Goal: Task Accomplishment & Management: Manage account settings

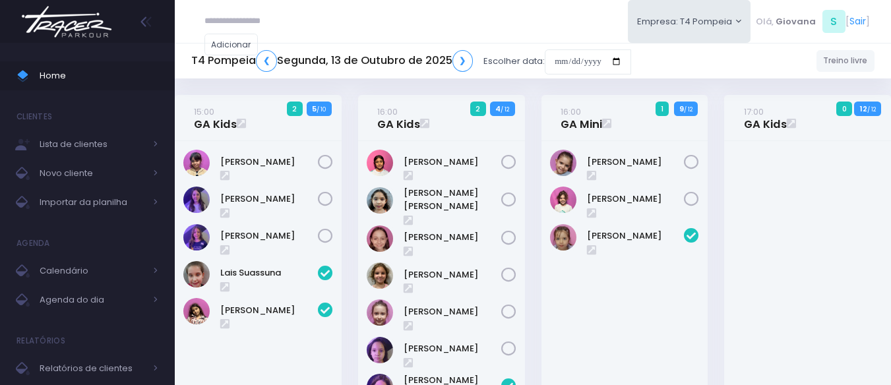
scroll to position [471, 0]
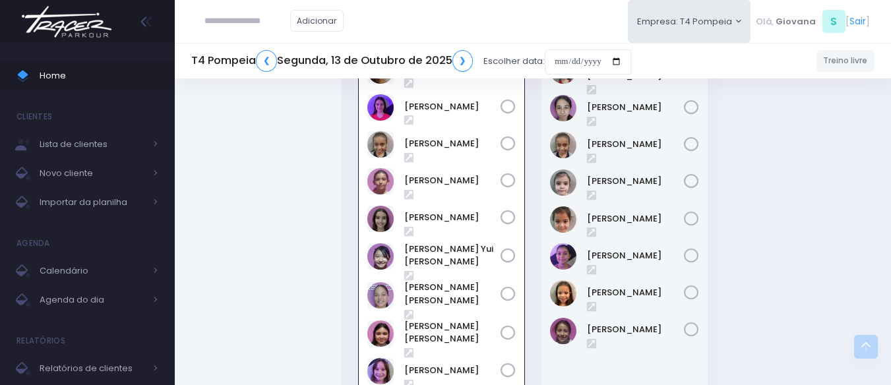
click at [539, 258] on div "19:00 GA Treinamento 4 / 12" at bounding box center [624, 211] width 183 height 419
click at [539, 217] on div "19:00 GA Treinamento 4 / 12" at bounding box center [624, 211] width 183 height 419
click at [73, 80] on span "Home" at bounding box center [99, 75] width 119 height 17
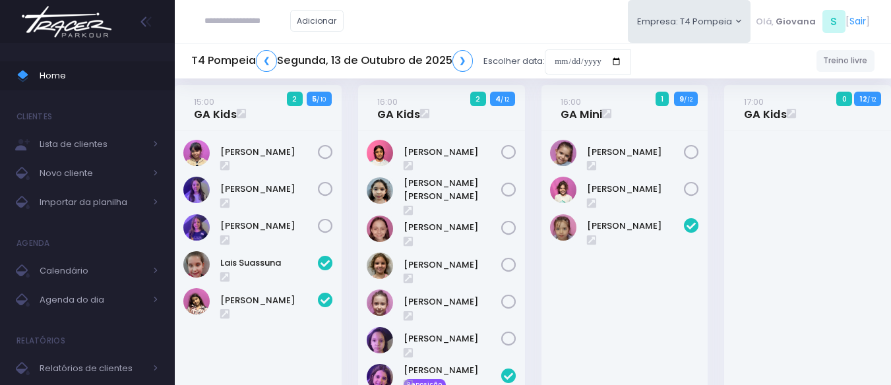
scroll to position [0, 0]
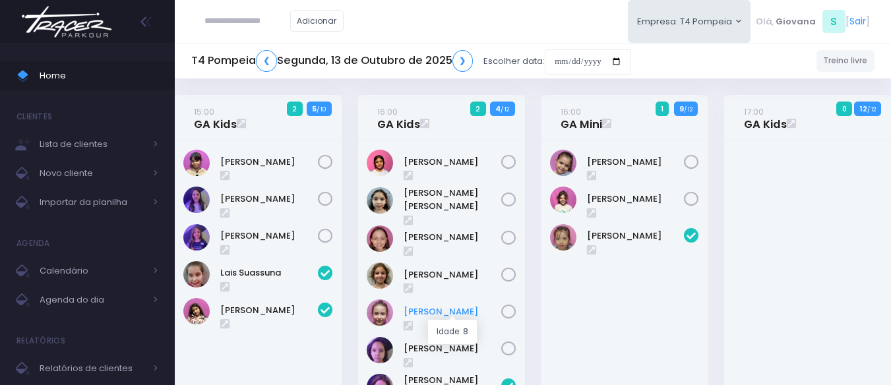
click at [475, 313] on link "[PERSON_NAME]" at bounding box center [453, 311] width 98 height 13
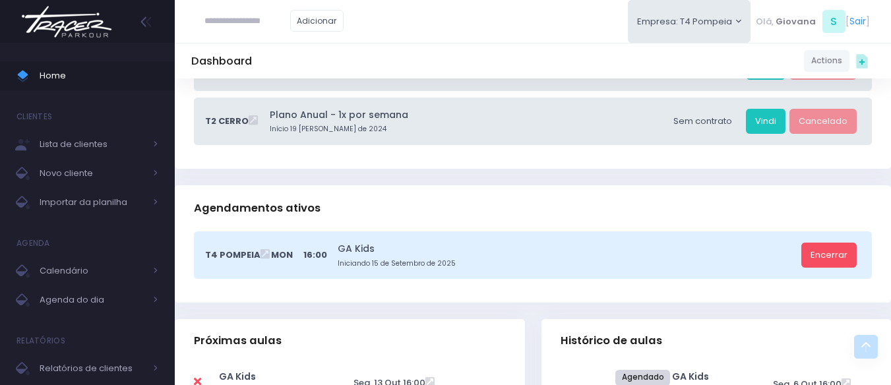
scroll to position [396, 0]
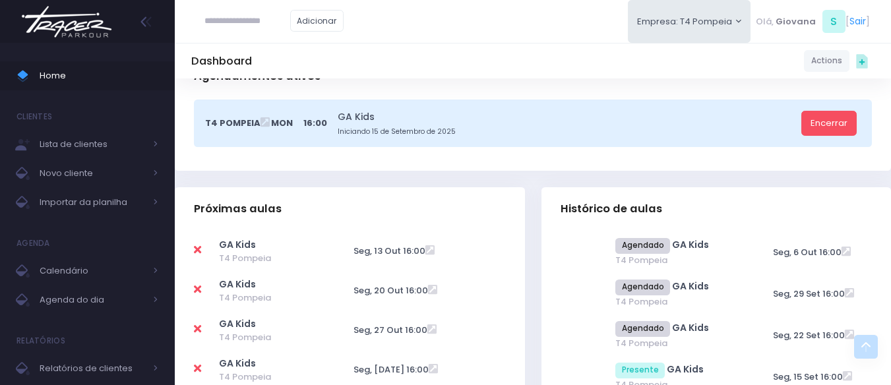
click at [198, 249] on icon at bounding box center [197, 250] width 7 height 11
type input "**********"
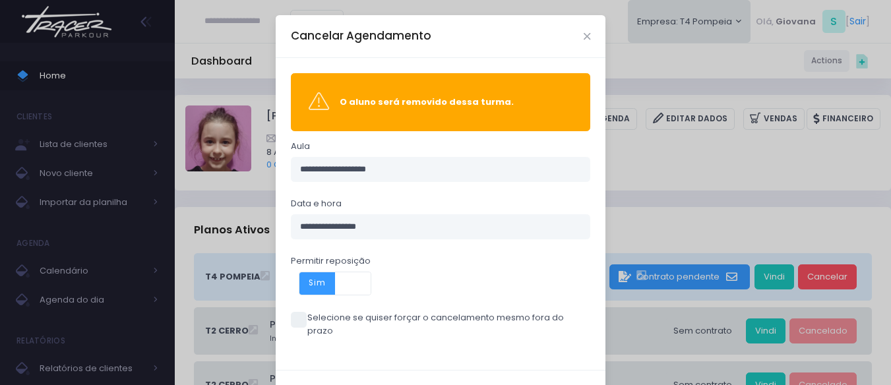
click at [299, 324] on span at bounding box center [299, 320] width 16 height 16
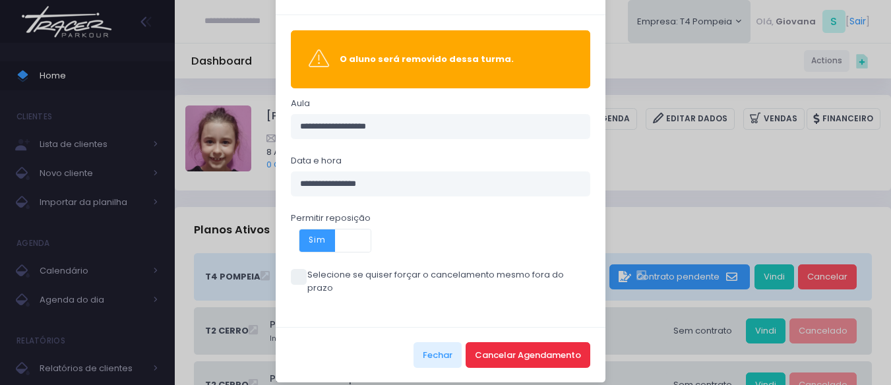
click at [489, 342] on button "Cancelar Agendamento" at bounding box center [528, 354] width 125 height 25
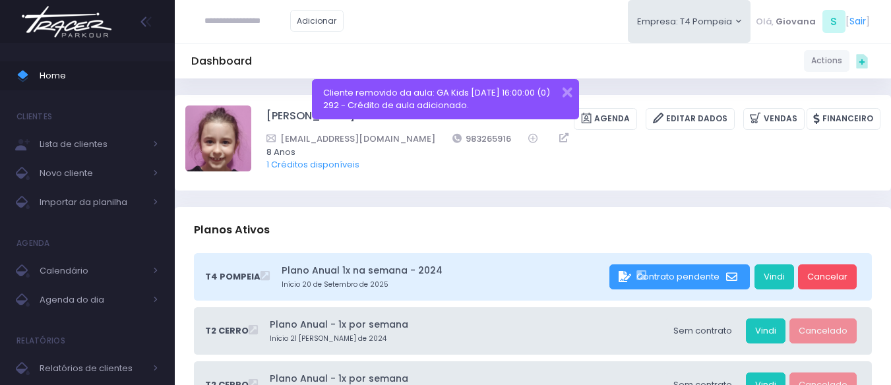
click at [65, 75] on span "Home" at bounding box center [99, 75] width 119 height 17
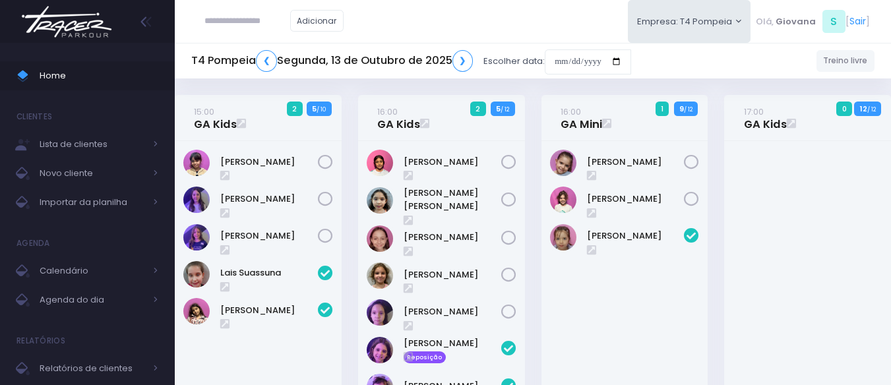
scroll to position [471, 0]
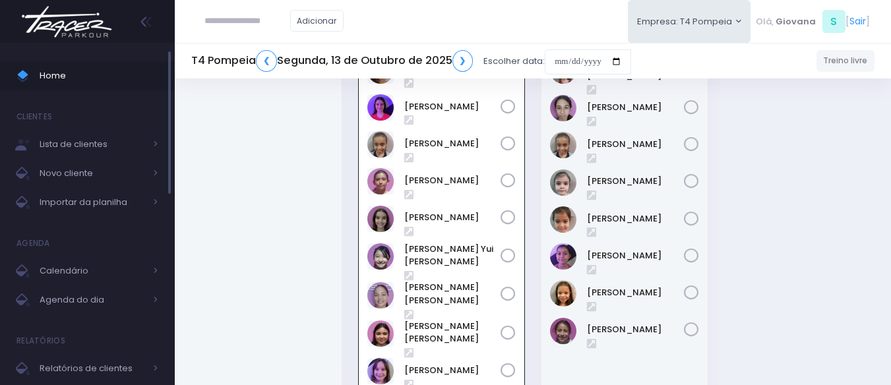
click at [104, 80] on span "Home" at bounding box center [99, 75] width 119 height 17
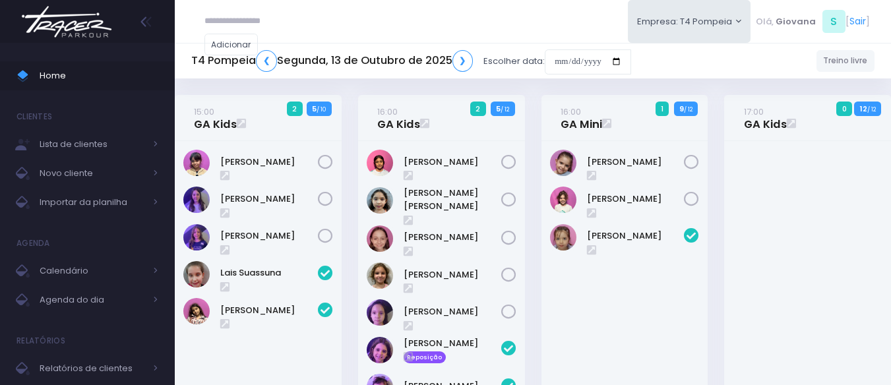
scroll to position [471, 0]
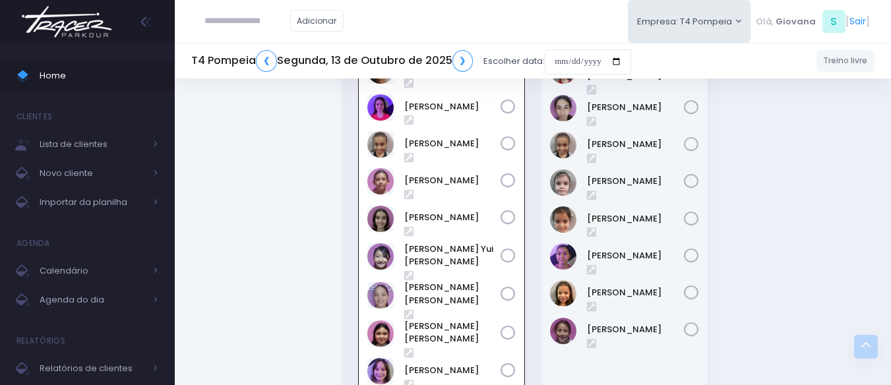
click at [539, 204] on div "19:00 GA Treinamento 4 / 12" at bounding box center [624, 211] width 183 height 419
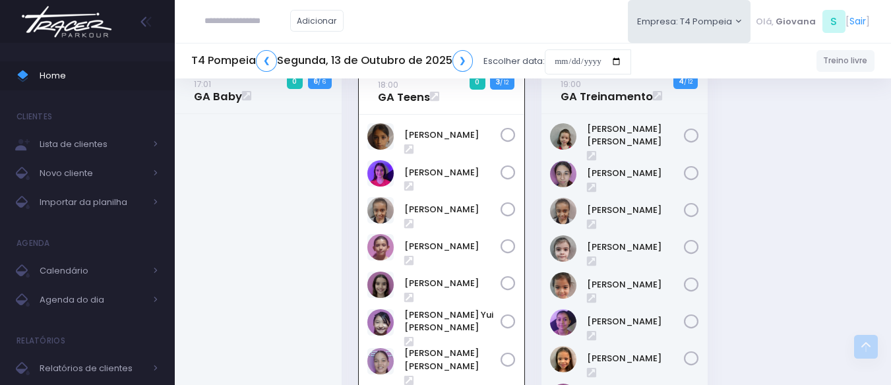
click at [538, 204] on div "19:00 GA Treinamento 4 / 12" at bounding box center [624, 277] width 183 height 419
click at [92, 84] on span "Home" at bounding box center [99, 75] width 119 height 17
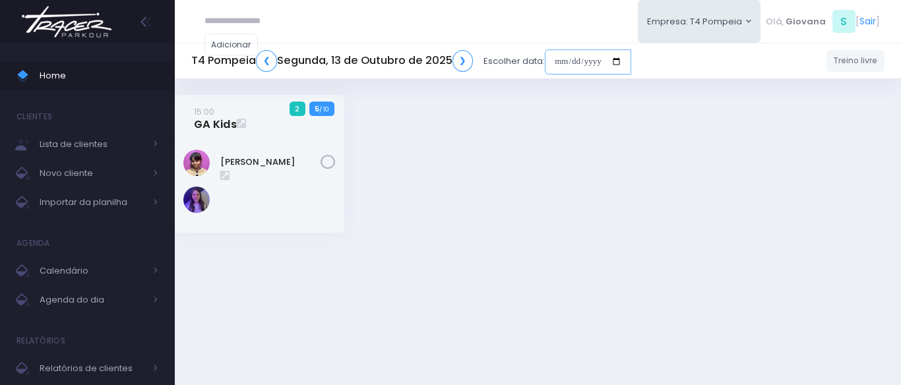
drag, startPoint x: 589, startPoint y: 51, endPoint x: 582, endPoint y: 47, distance: 8.3
click at [585, 49] on input "date" at bounding box center [588, 61] width 86 height 25
drag, startPoint x: 597, startPoint y: 55, endPoint x: 621, endPoint y: 57, distance: 24.5
click at [598, 55] on input "date" at bounding box center [588, 61] width 86 height 25
click at [732, 75] on div "T4 Pompeia ❮ Segunda, 13 de Outubro de 2025 ❯ Escolher data: Treino livre" at bounding box center [538, 61] width 726 height 30
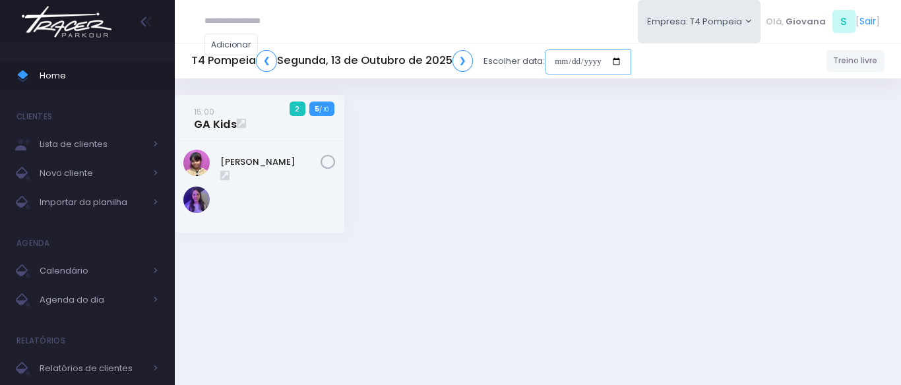
click at [619, 59] on input "date" at bounding box center [588, 61] width 86 height 25
click at [580, 65] on input "date" at bounding box center [588, 61] width 86 height 25
click at [75, 74] on span "Home" at bounding box center [99, 75] width 119 height 17
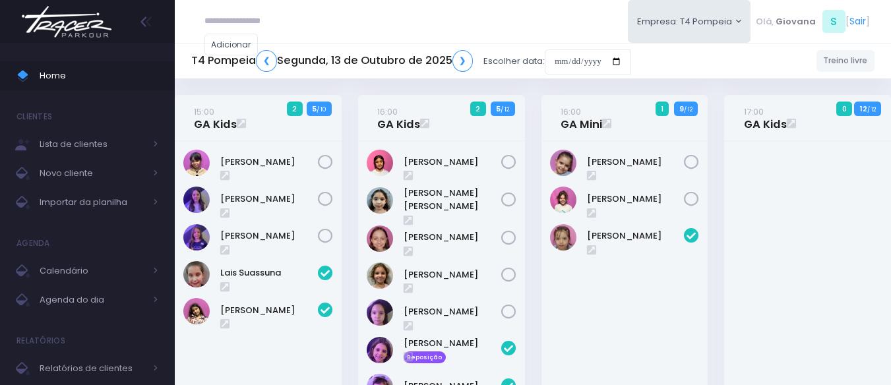
scroll to position [471, 0]
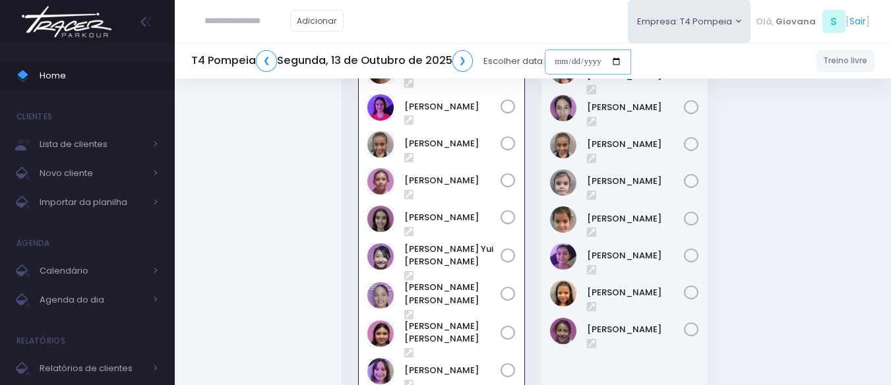
click at [587, 61] on input "date" at bounding box center [588, 61] width 86 height 25
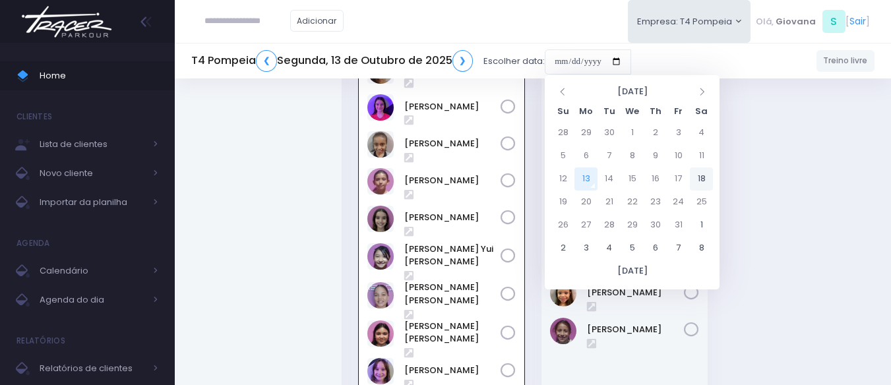
click at [708, 176] on td "18" at bounding box center [701, 178] width 23 height 23
type input "**********"
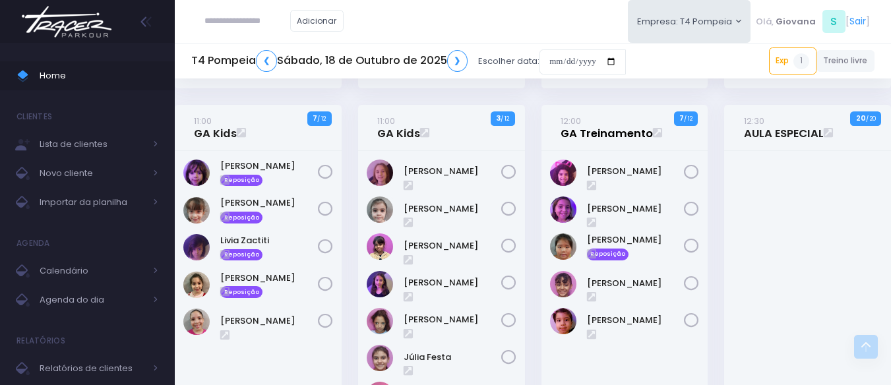
scroll to position [524, 0]
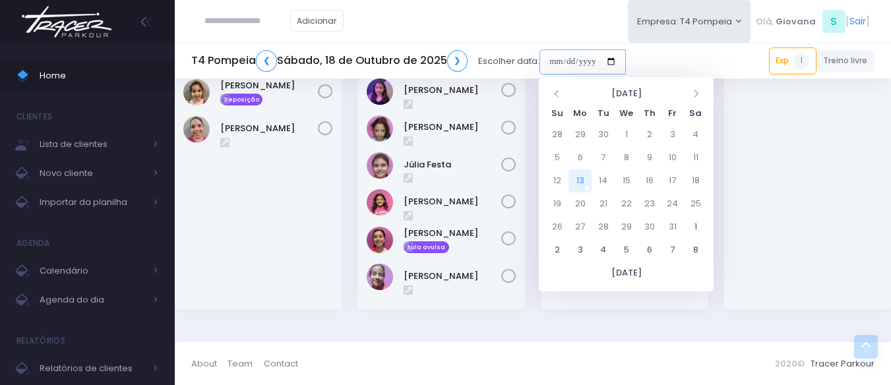
click at [582, 61] on input "date" at bounding box center [582, 61] width 86 height 25
click at [698, 163] on td "11" at bounding box center [695, 157] width 23 height 23
type input "**********"
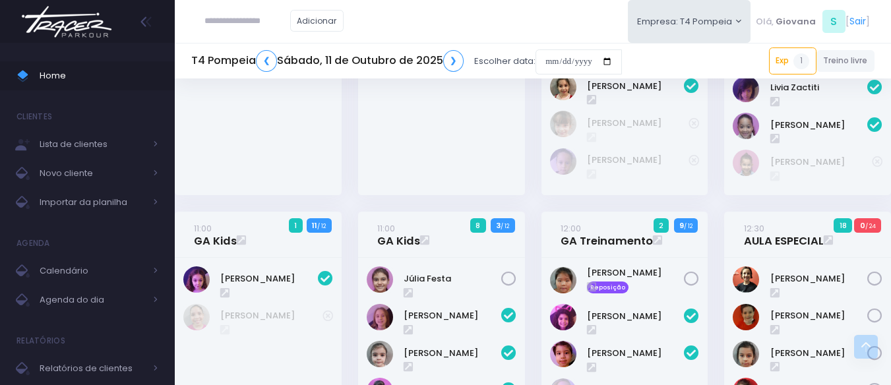
scroll to position [290, 0]
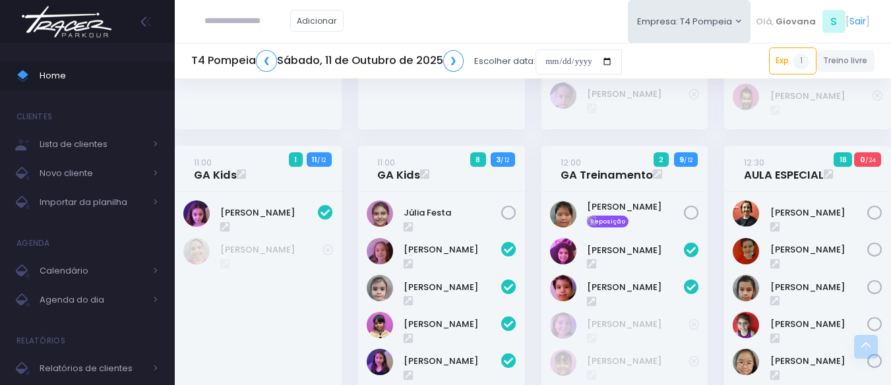
click at [828, 171] on icon at bounding box center [828, 174] width 9 height 11
click at [587, 63] on input "date" at bounding box center [578, 61] width 86 height 25
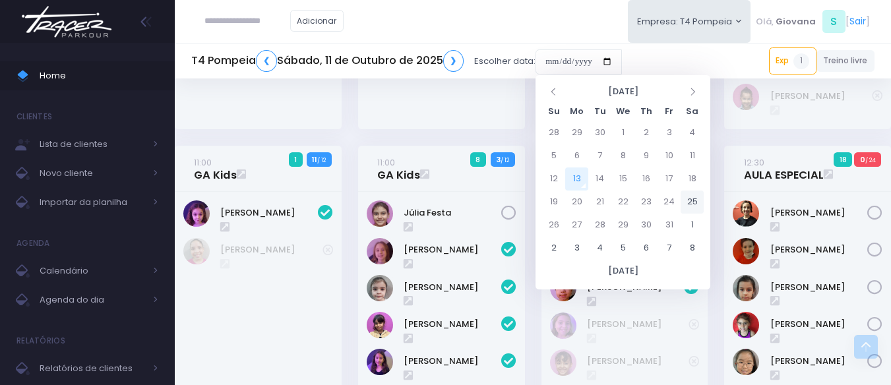
click at [696, 196] on td "25" at bounding box center [692, 202] width 23 height 23
type input "**********"
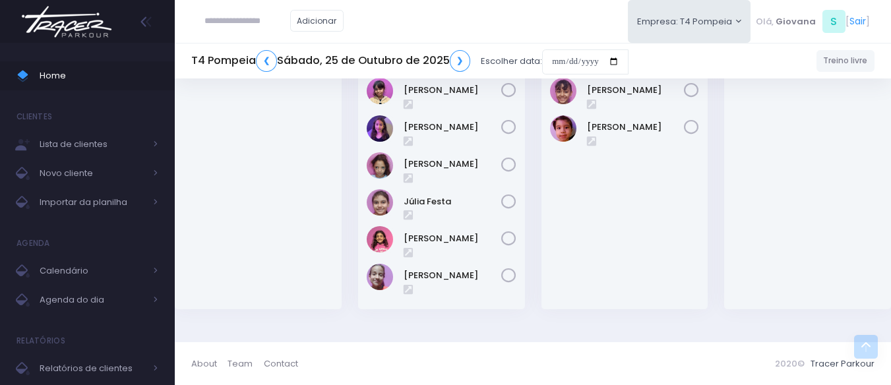
scroll to position [223, 0]
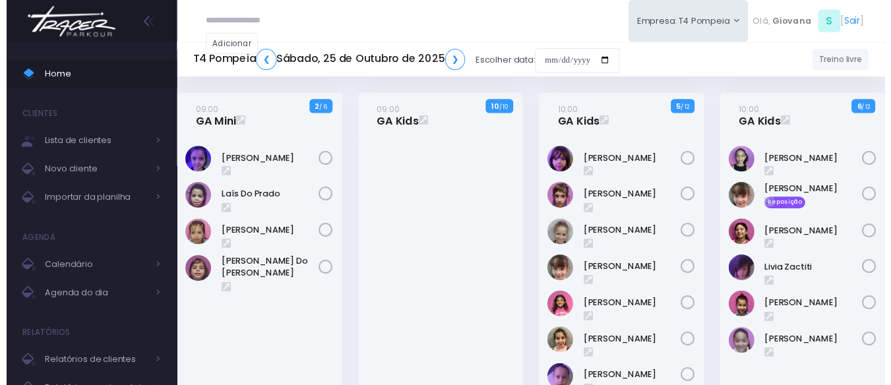
scroll to position [223, 0]
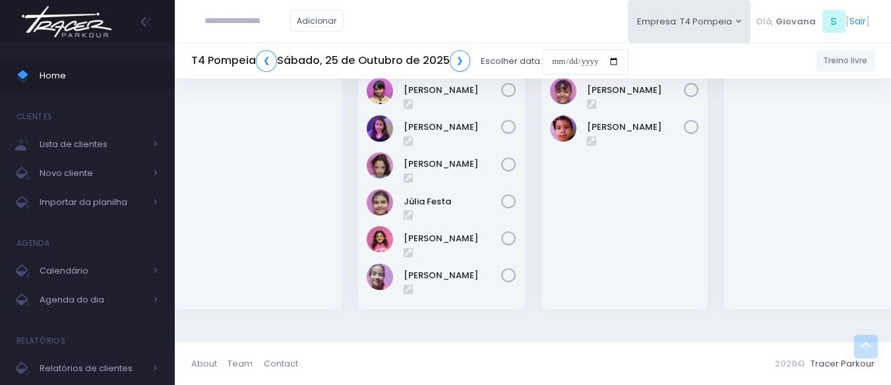
scroll to position [223, 0]
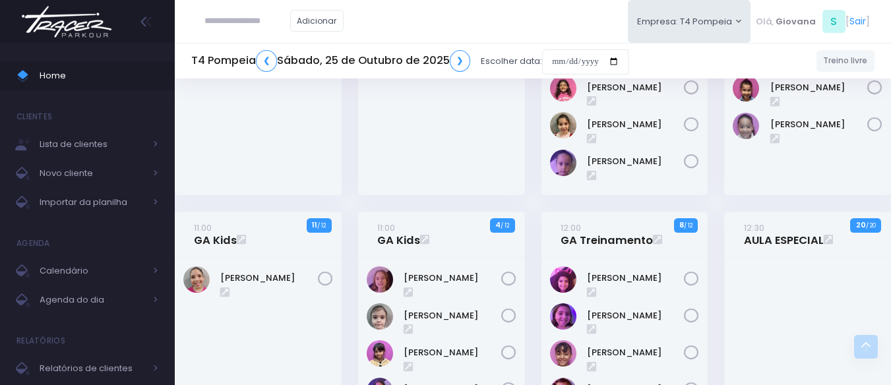
click at [826, 239] on icon at bounding box center [828, 239] width 9 height 11
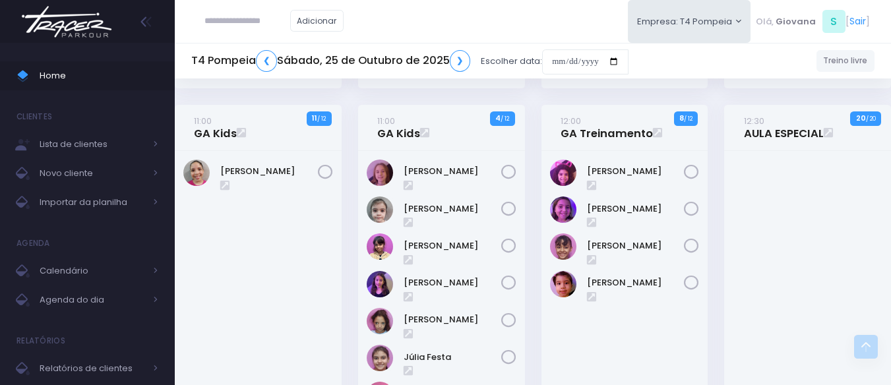
scroll to position [487, 0]
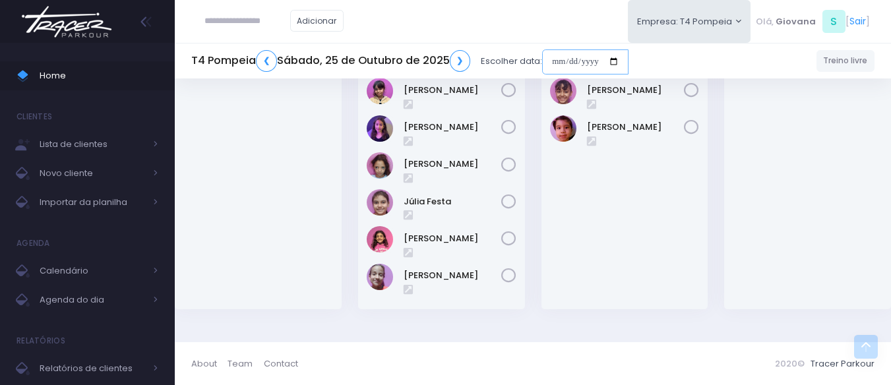
click at [596, 65] on input "date" at bounding box center [585, 61] width 86 height 25
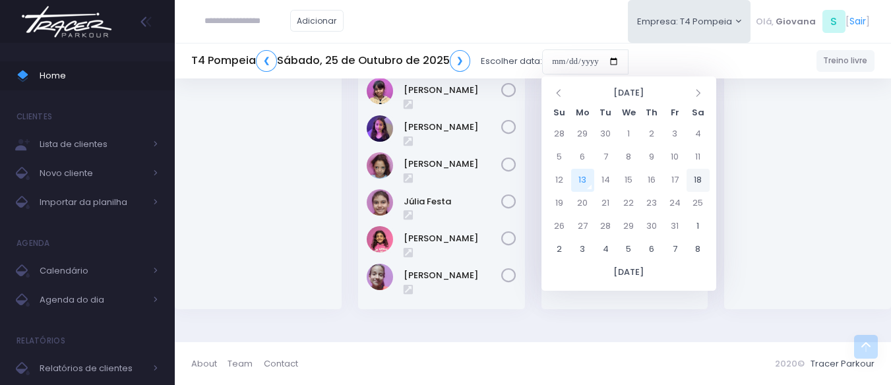
click at [705, 179] on td "18" at bounding box center [697, 180] width 23 height 23
type input "**********"
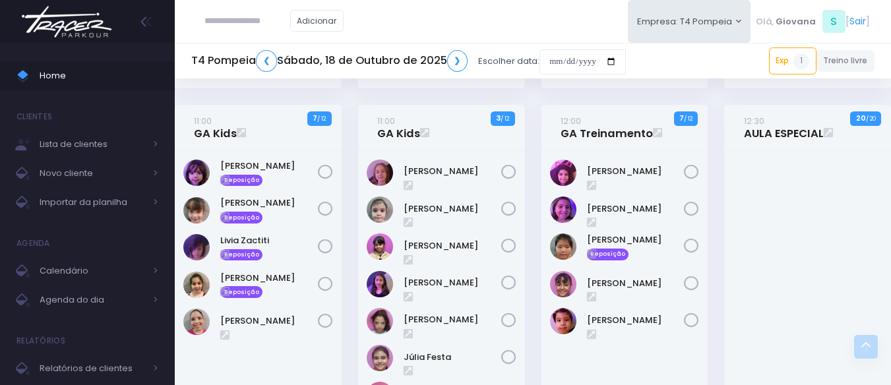
scroll to position [396, 0]
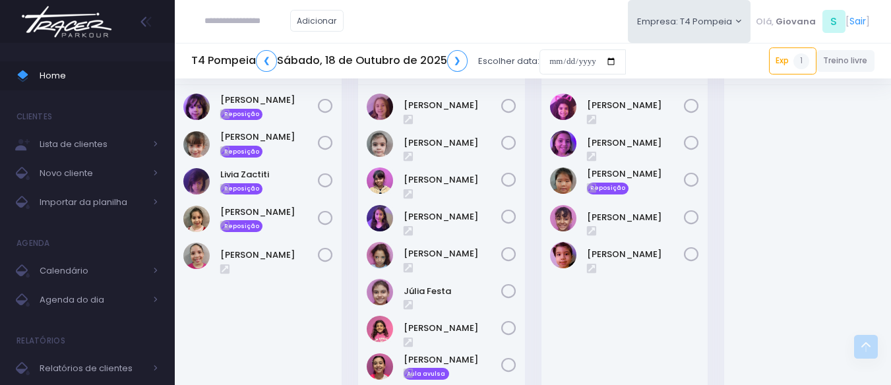
click at [731, 184] on div at bounding box center [807, 260] width 167 height 351
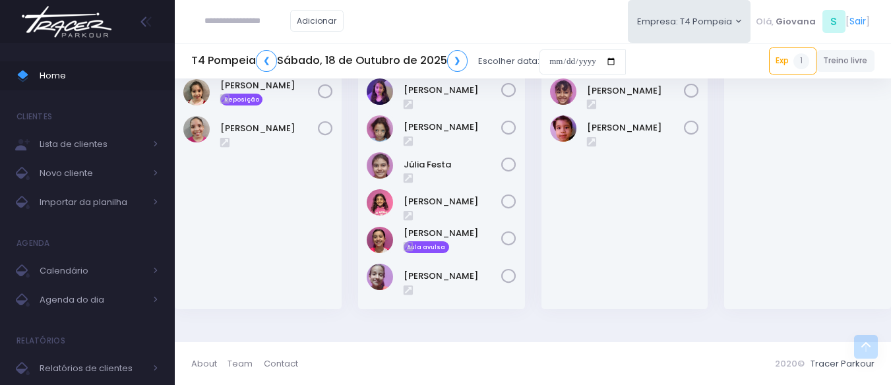
scroll to position [392, 0]
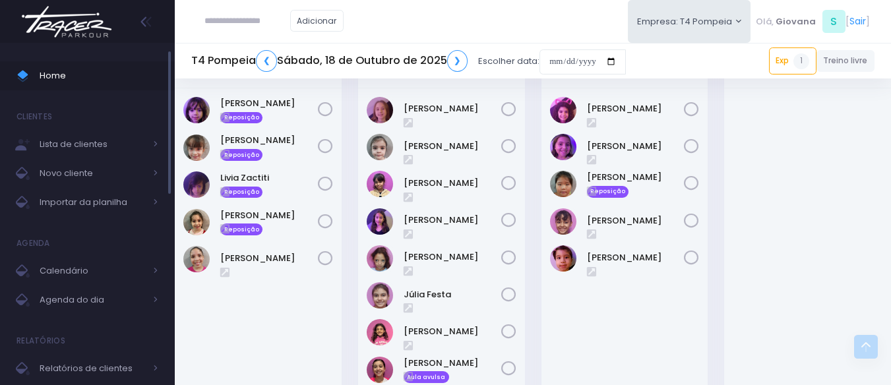
click at [78, 66] on link "Home" at bounding box center [87, 75] width 175 height 29
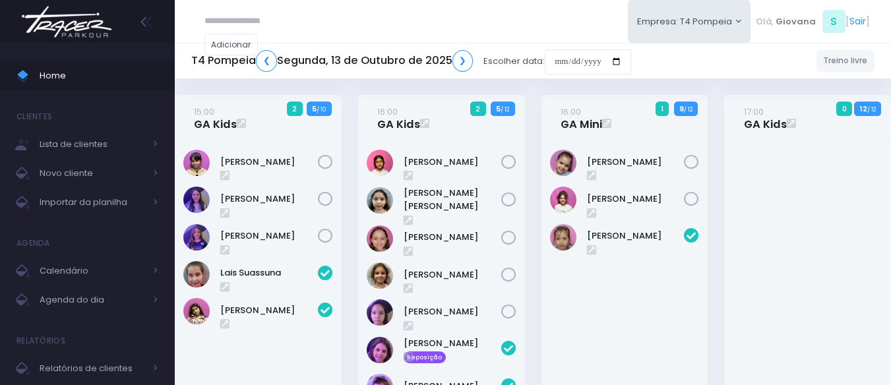
scroll to position [471, 0]
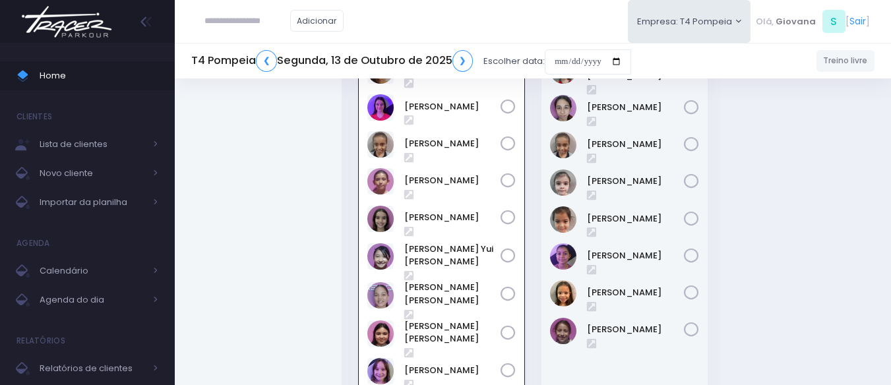
click at [344, 191] on div "17:01 GA Baby 0 6 / 6" at bounding box center [258, 211] width 183 height 419
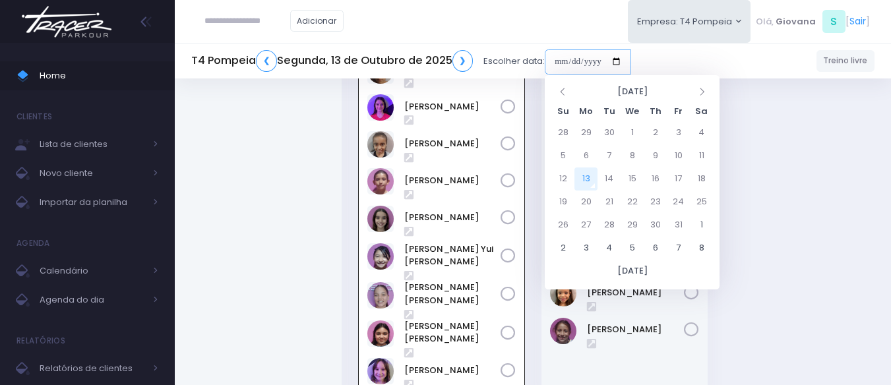
click at [588, 64] on input "date" at bounding box center [588, 61] width 86 height 25
click at [587, 202] on td "20" at bounding box center [585, 202] width 23 height 23
type input "**********"
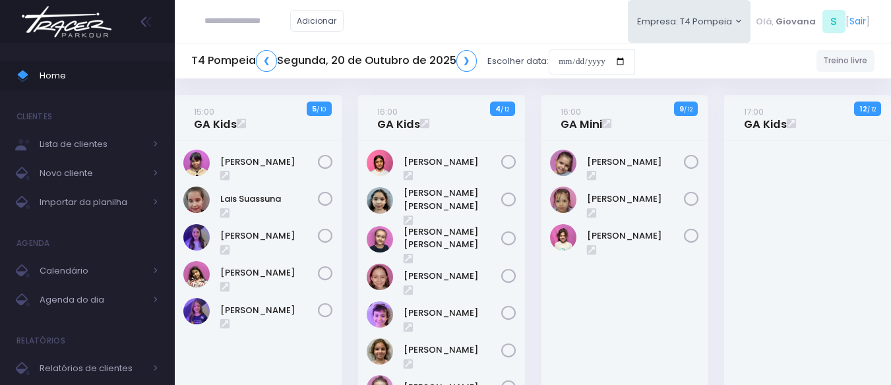
scroll to position [396, 0]
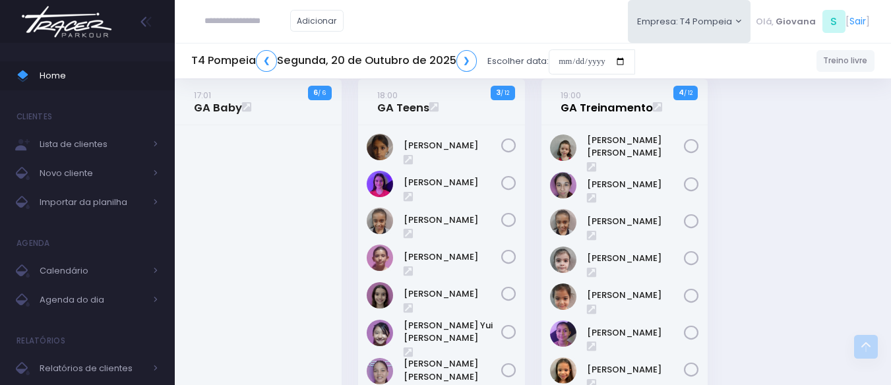
click at [605, 100] on link "19:00 GA Treinamento" at bounding box center [606, 101] width 92 height 26
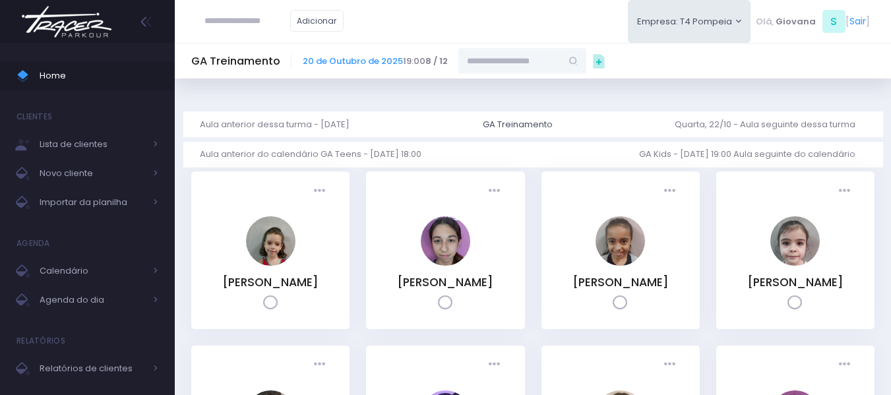
click at [500, 63] on input "text" at bounding box center [509, 60] width 103 height 25
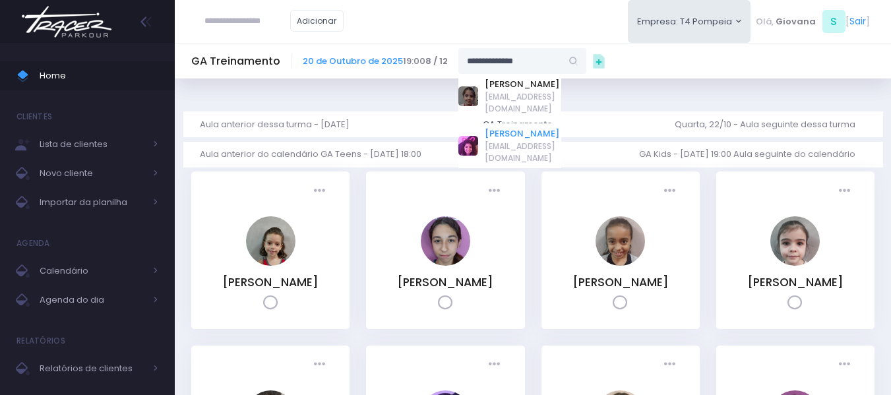
click at [519, 140] on link "Catarina souza ramos de Oliveira" at bounding box center [523, 133] width 76 height 13
type input "**********"
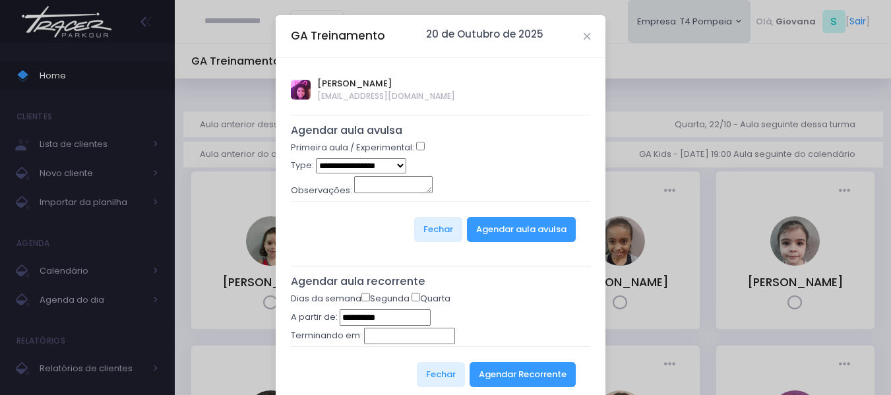
click at [387, 166] on select "**********" at bounding box center [361, 165] width 90 height 15
click at [394, 171] on select "**********" at bounding box center [361, 165] width 90 height 15
select select "*"
click at [316, 158] on select "**********" at bounding box center [361, 165] width 90 height 15
click at [570, 224] on button "Agendar aula avulsa" at bounding box center [521, 229] width 109 height 25
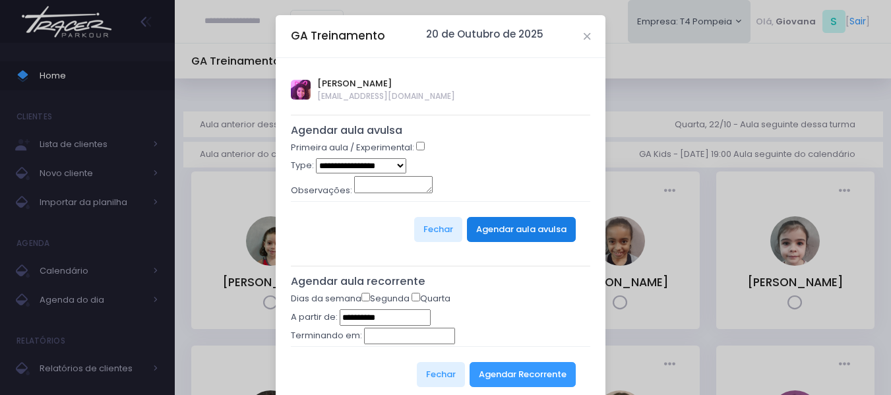
click at [556, 227] on button "Agendar aula avulsa" at bounding box center [521, 229] width 109 height 25
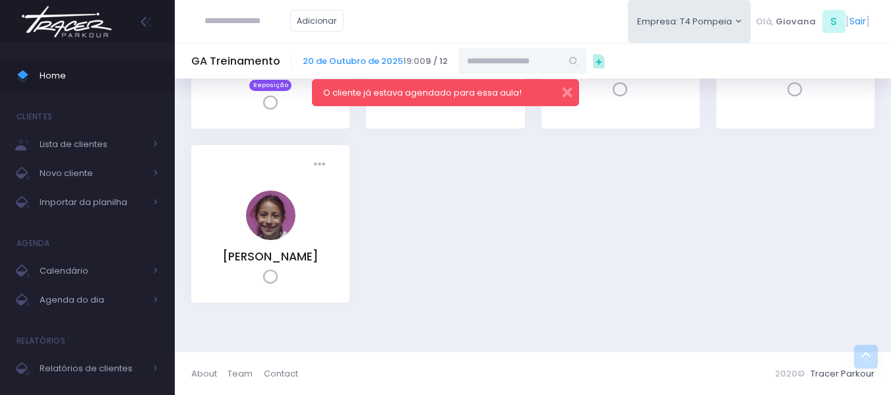
scroll to position [330, 0]
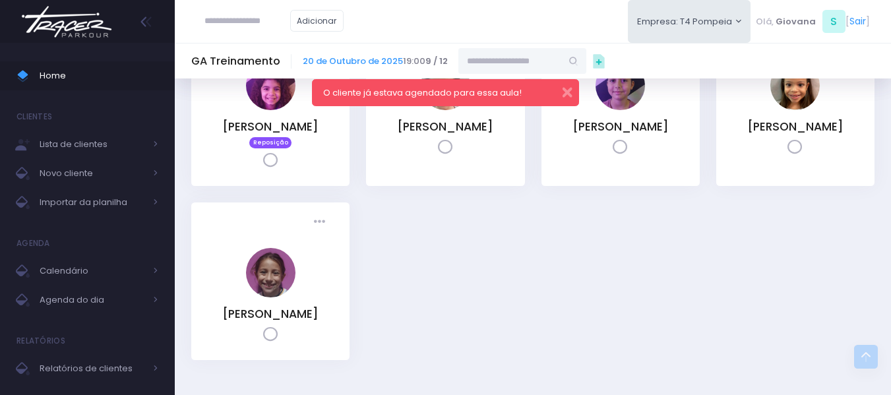
click at [358, 203] on div "Presença: Agendado Presente Falta CO" at bounding box center [445, 109] width 175 height 187
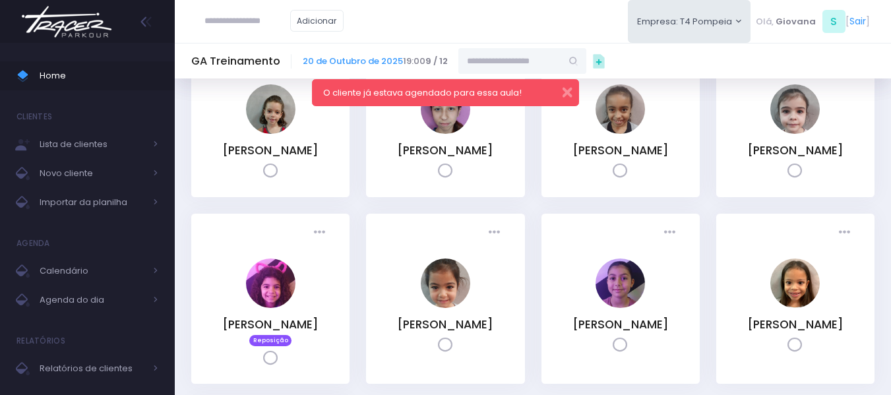
scroll to position [0, 0]
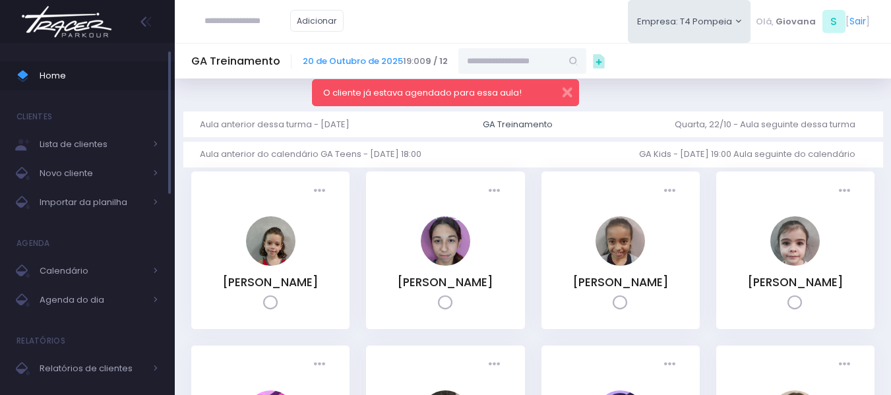
click at [82, 75] on span "Home" at bounding box center [99, 75] width 119 height 17
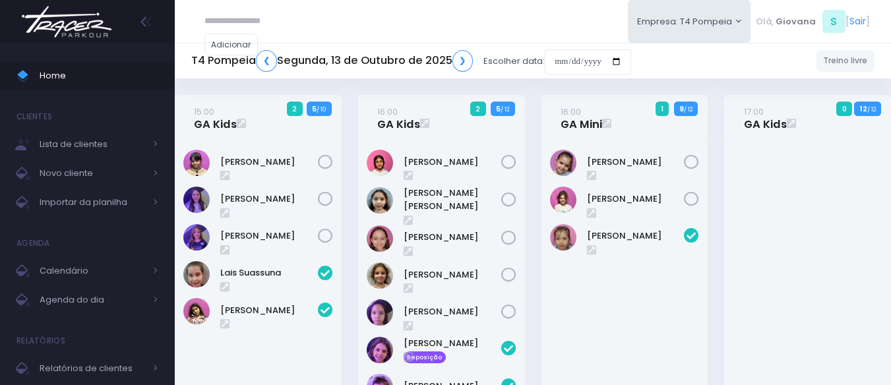
scroll to position [471, 0]
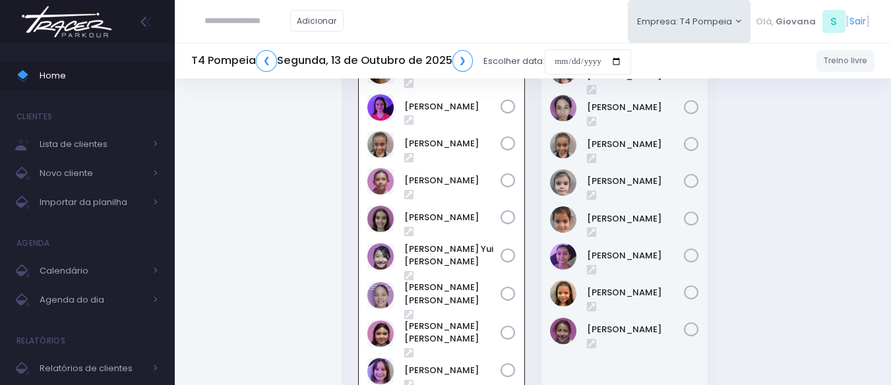
drag, startPoint x: 261, startPoint y: 16, endPoint x: 620, endPoint y: 164, distance: 387.7
click at [262, 18] on input "text" at bounding box center [247, 21] width 86 height 25
click at [272, 21] on input "text" at bounding box center [247, 21] width 86 height 25
type input "**********"
click input "submit" at bounding box center [0, 0] width 0 height 0
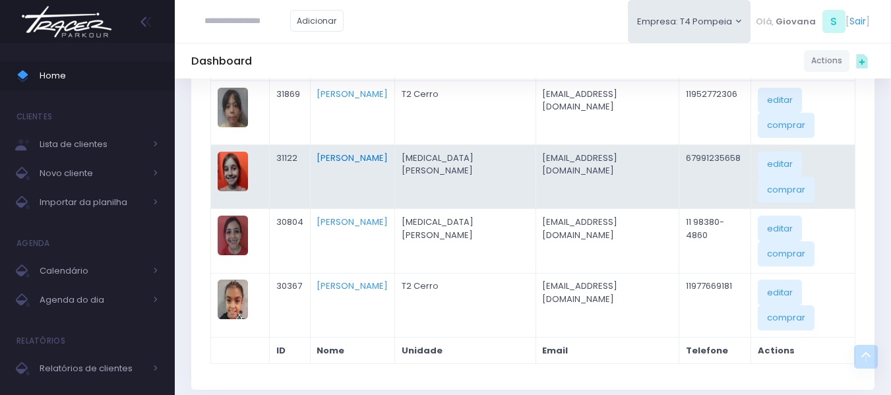
scroll to position [132, 0]
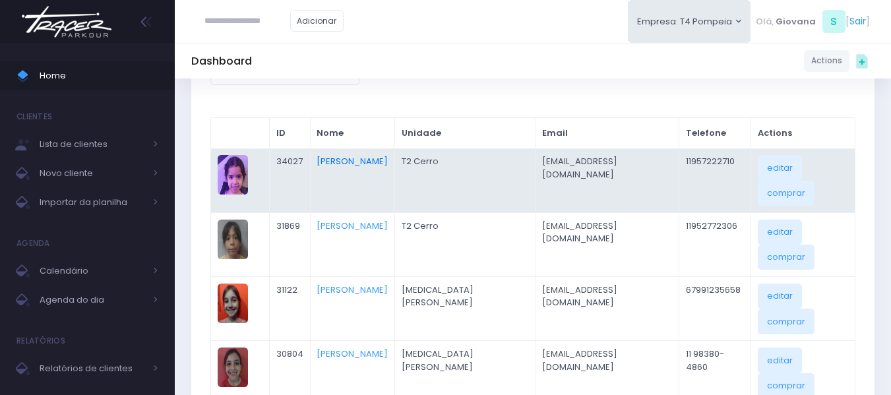
click at [352, 160] on link "Clara Souza Ramos De Oliveira" at bounding box center [352, 161] width 71 height 13
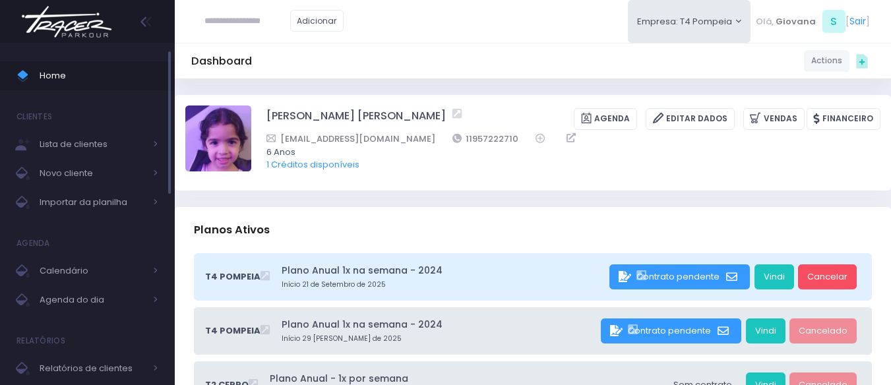
click at [120, 77] on span "Home" at bounding box center [99, 75] width 119 height 17
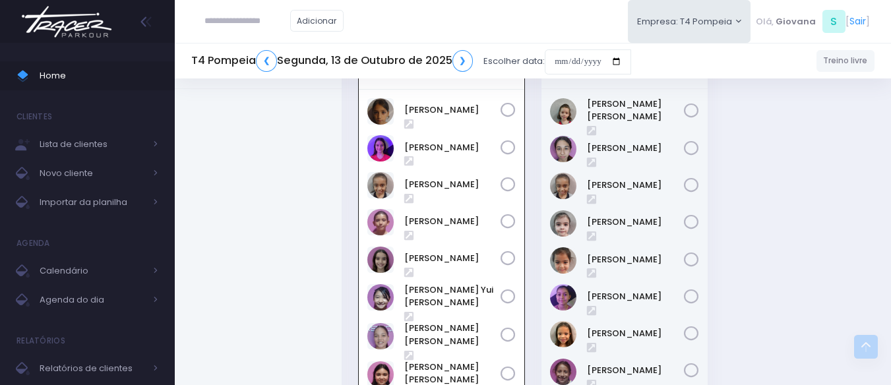
scroll to position [365, 0]
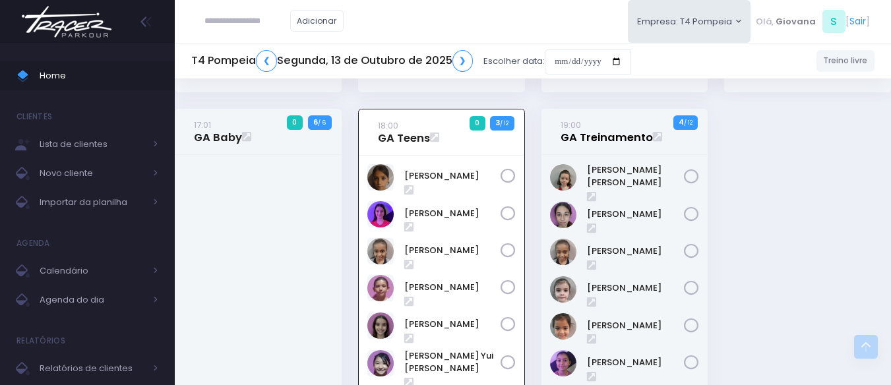
click at [601, 132] on link "19:00 GA Treinamento" at bounding box center [606, 131] width 92 height 26
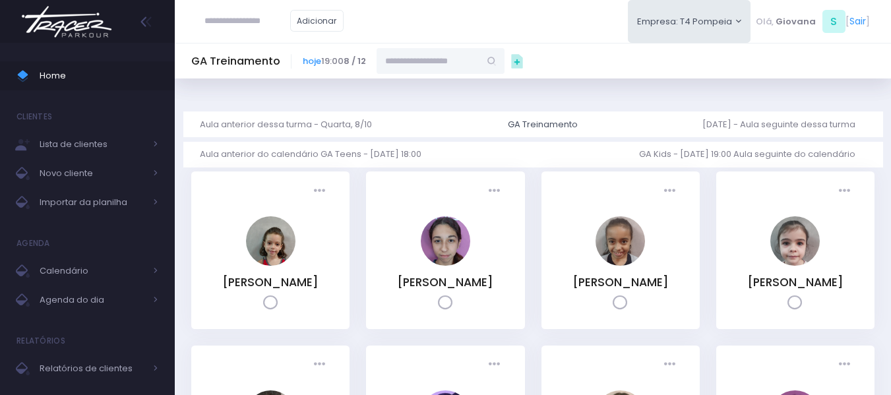
click at [416, 55] on input "text" at bounding box center [428, 60] width 103 height 25
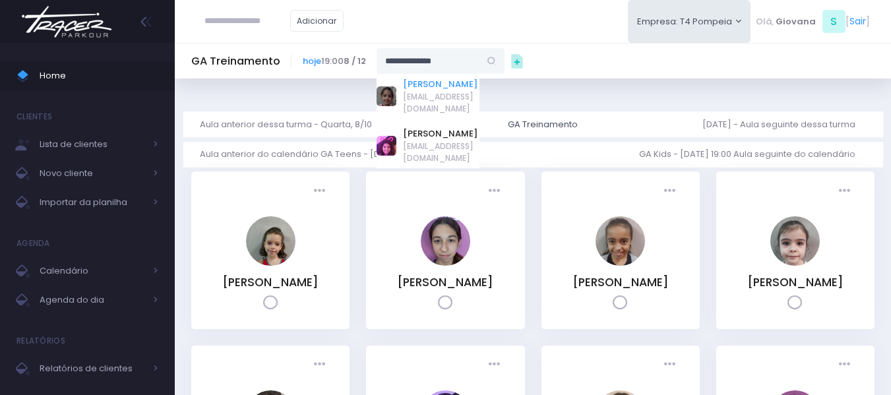
click at [432, 91] on link "[PERSON_NAME]" at bounding box center [441, 84] width 76 height 13
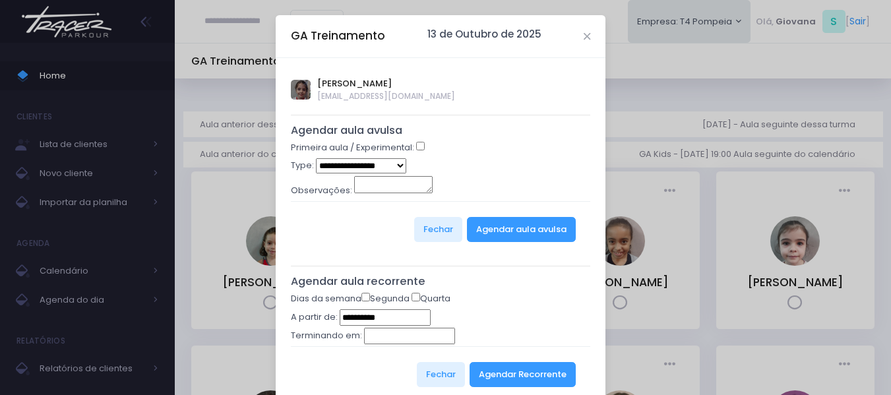
click at [588, 32] on div "GA Treinamento 13 de Outubro de 2025" at bounding box center [441, 36] width 330 height 43
click at [586, 33] on div "GA Treinamento 13 de Outubro de 2025" at bounding box center [441, 36] width 330 height 43
click at [582, 35] on div "GA Treinamento 13 de Outubro de 2025" at bounding box center [441, 36] width 330 height 43
click at [584, 36] on icon "Close" at bounding box center [587, 37] width 7 height 10
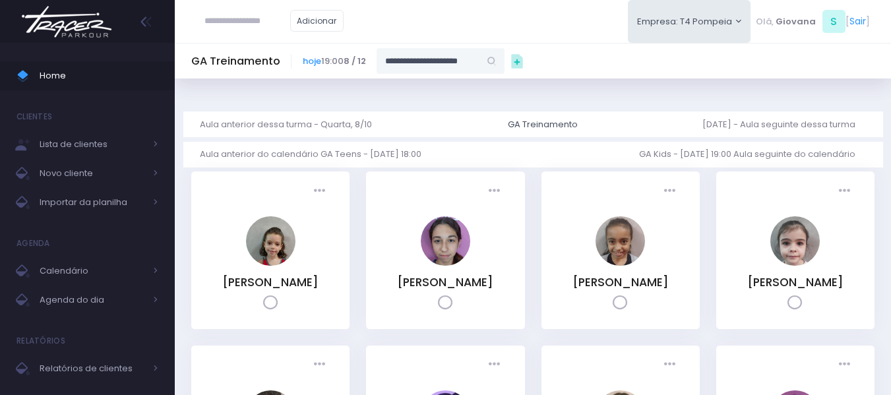
drag, startPoint x: 467, startPoint y: 59, endPoint x: 638, endPoint y: 52, distance: 170.9
click at [638, 52] on div "**********" at bounding box center [533, 60] width 716 height 25
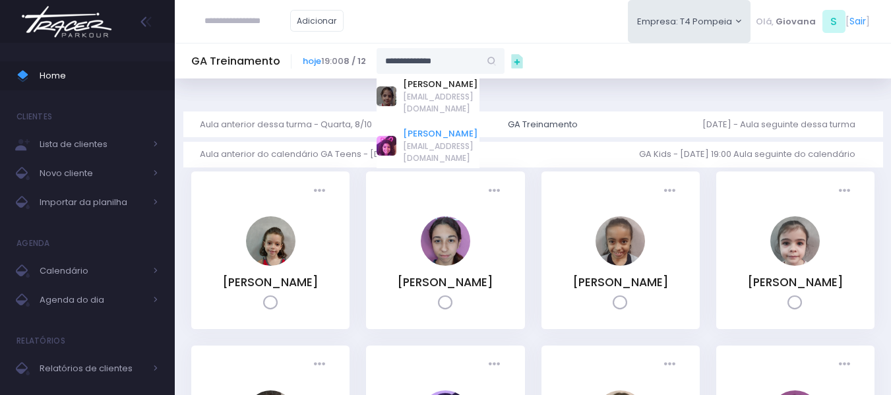
click at [438, 140] on link "Catarina souza ramos de Oliveira" at bounding box center [441, 133] width 76 height 13
type input "**********"
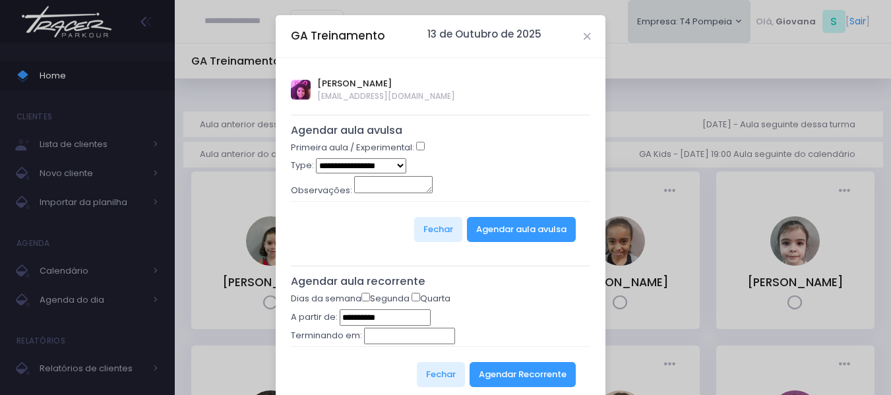
click at [368, 162] on select "**********" at bounding box center [361, 165] width 90 height 15
select select "*"
click at [316, 158] on select "**********" at bounding box center [361, 165] width 90 height 15
click at [520, 237] on button "Agendar aula avulsa" at bounding box center [521, 229] width 109 height 25
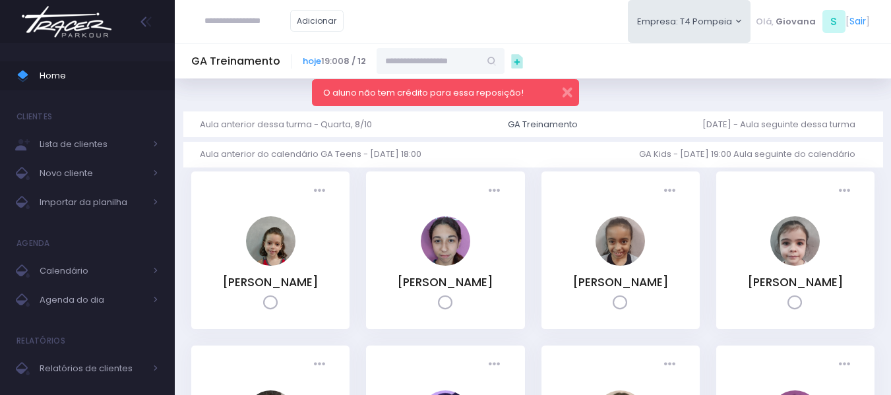
drag, startPoint x: 566, startPoint y: 101, endPoint x: 564, endPoint y: 94, distance: 7.1
click at [566, 101] on div "O aluno não tem crédito para essa reposição!" at bounding box center [445, 92] width 267 height 27
click at [564, 94] on button "button" at bounding box center [558, 90] width 26 height 15
click at [473, 67] on input "text" at bounding box center [428, 60] width 103 height 25
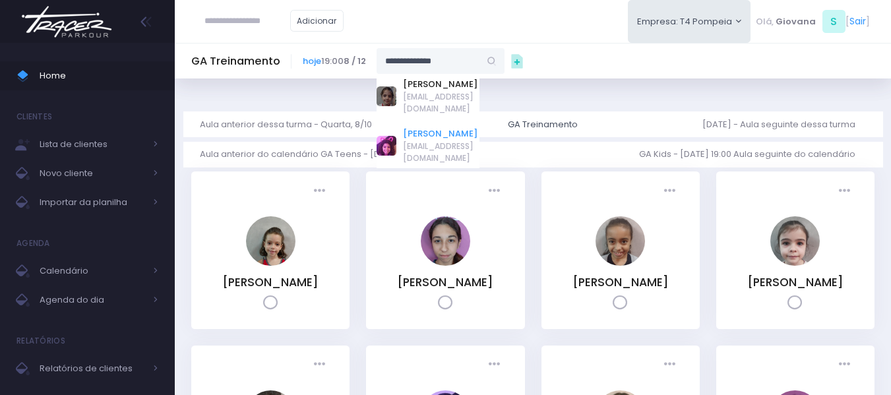
click at [431, 140] on link "[PERSON_NAME]" at bounding box center [441, 133] width 76 height 13
type input "**********"
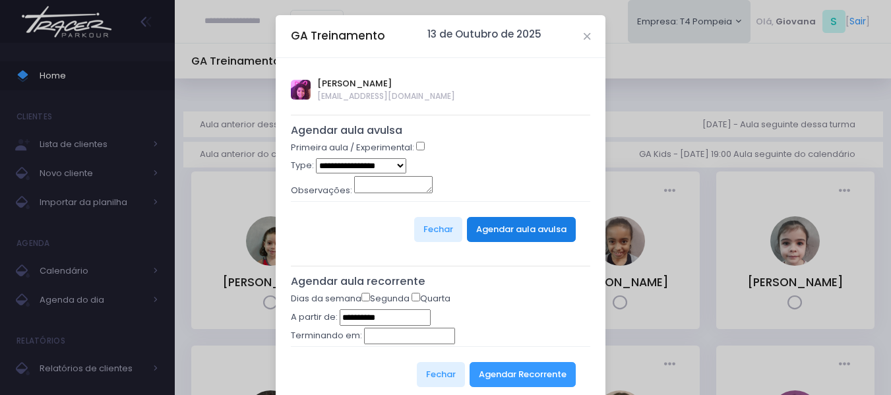
click at [518, 225] on button "Agendar aula avulsa" at bounding box center [521, 229] width 109 height 25
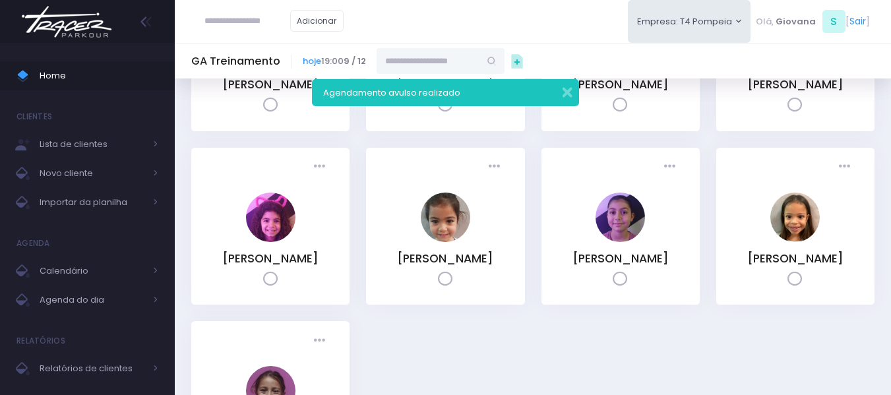
scroll to position [330, 0]
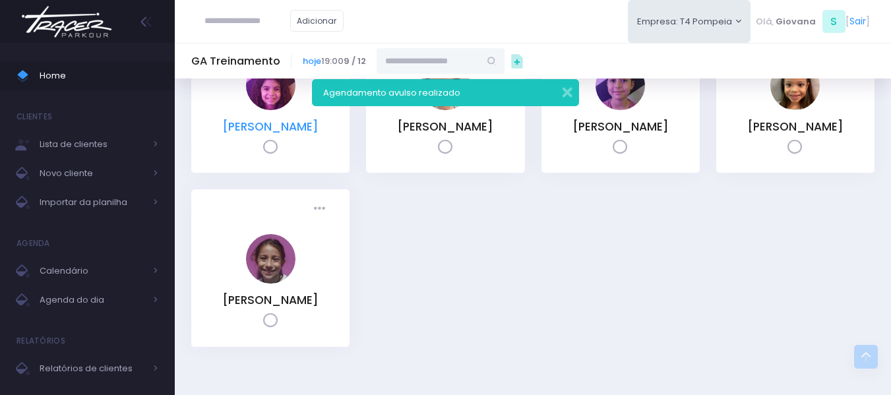
click at [268, 135] on link "[PERSON_NAME]" at bounding box center [270, 127] width 96 height 16
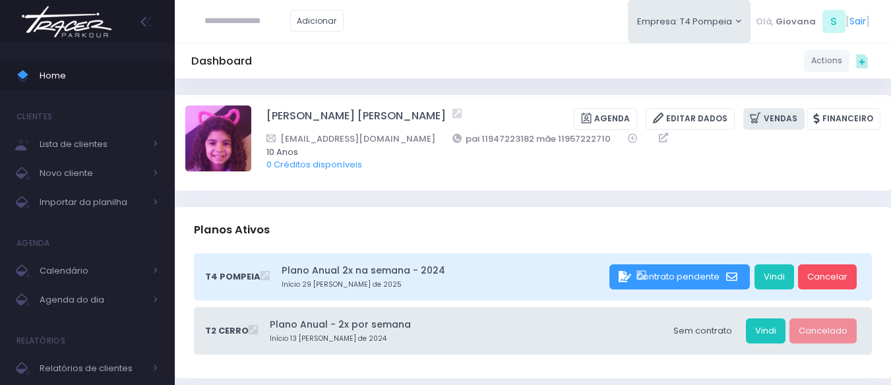
click at [781, 119] on link "Vendas" at bounding box center [773, 119] width 61 height 22
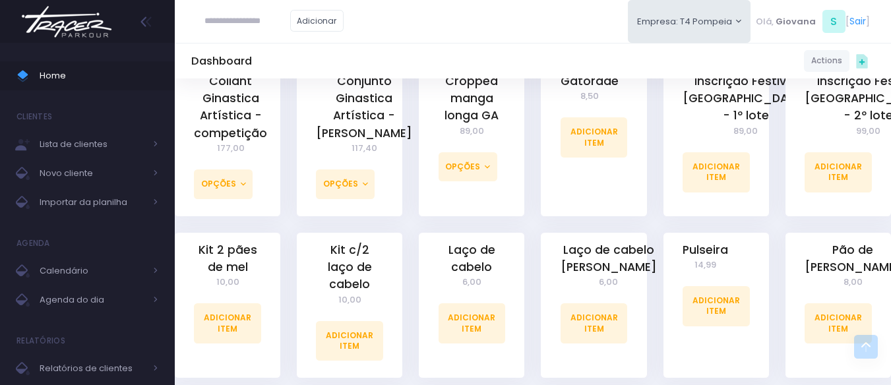
scroll to position [934, 0]
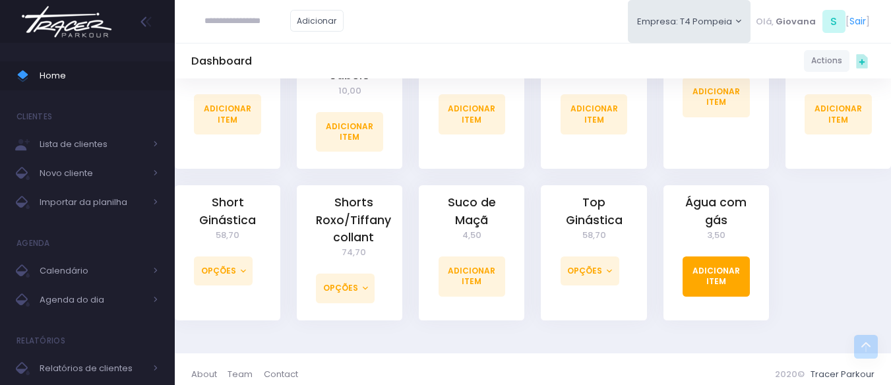
click at [739, 267] on link "Adicionar Item" at bounding box center [715, 277] width 67 height 40
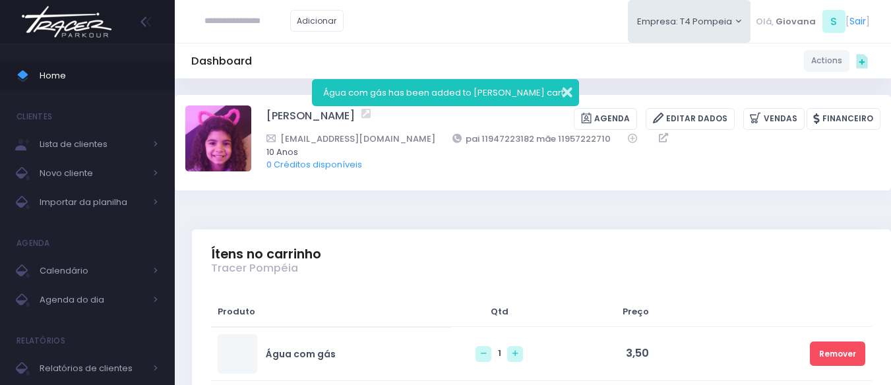
click at [566, 90] on button "button" at bounding box center [558, 90] width 26 height 15
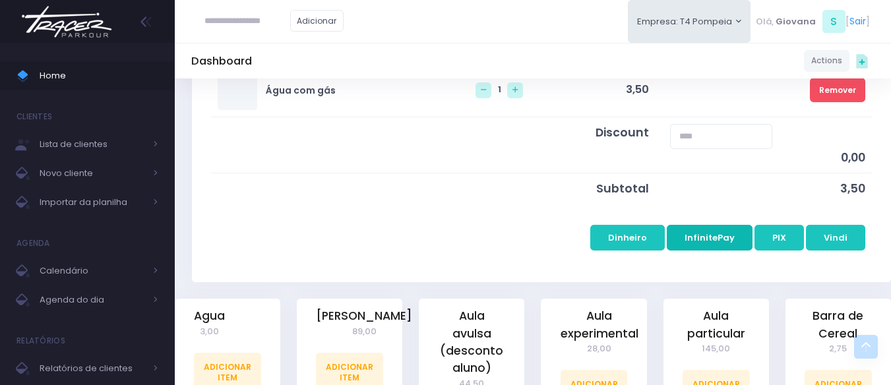
click at [731, 235] on button "InfinitePay" at bounding box center [710, 237] width 86 height 25
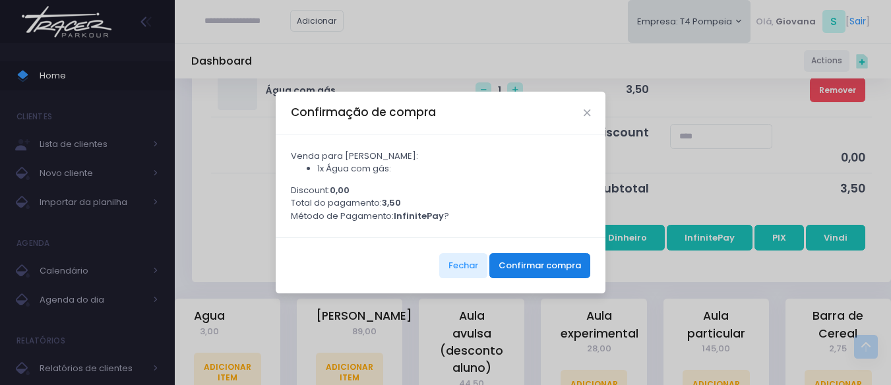
click at [565, 274] on button "Confirmar compra" at bounding box center [539, 265] width 101 height 25
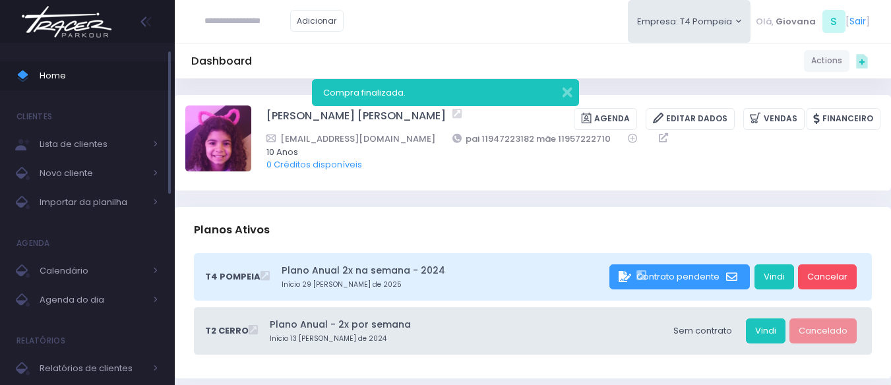
click at [59, 76] on span "Home" at bounding box center [99, 75] width 119 height 17
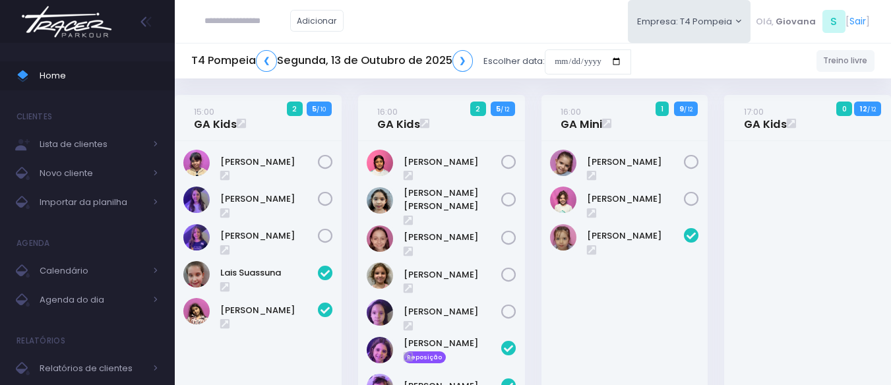
click at [725, 303] on div at bounding box center [807, 299] width 167 height 316
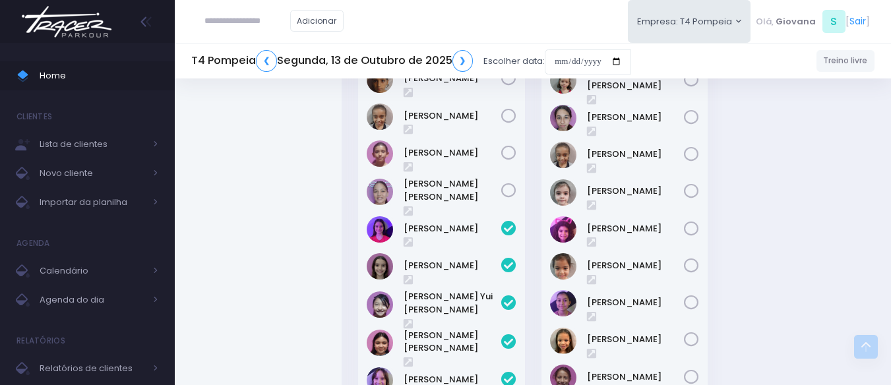
scroll to position [528, 0]
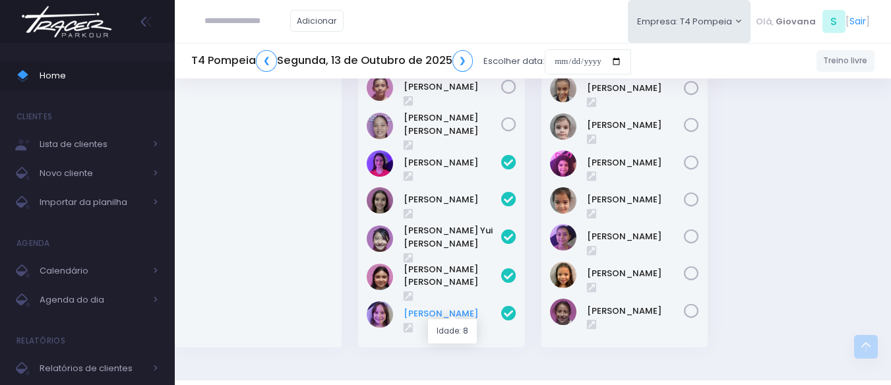
click at [461, 313] on link "[PERSON_NAME]" at bounding box center [453, 313] width 98 height 13
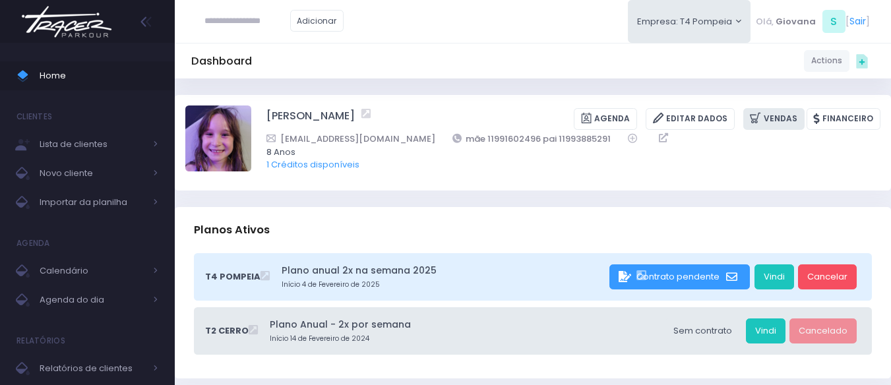
click at [784, 113] on link "Vendas" at bounding box center [773, 119] width 61 height 22
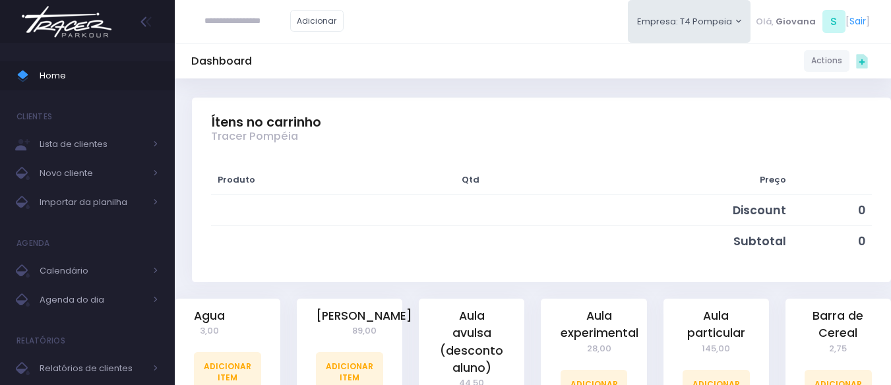
scroll to position [198, 0]
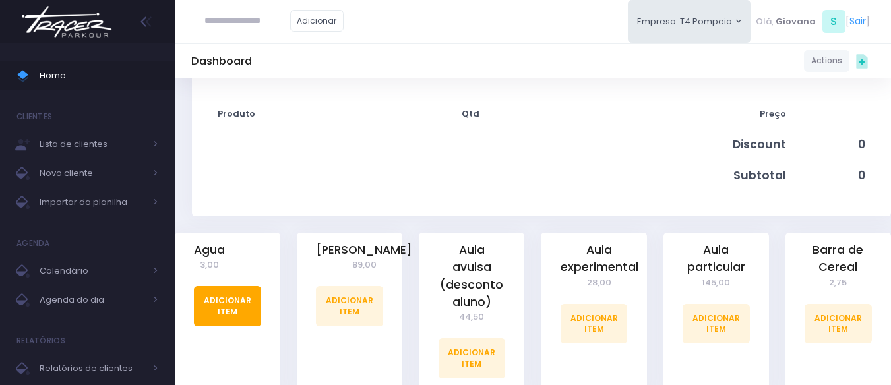
click at [224, 313] on link "Adicionar Item" at bounding box center [227, 306] width 67 height 40
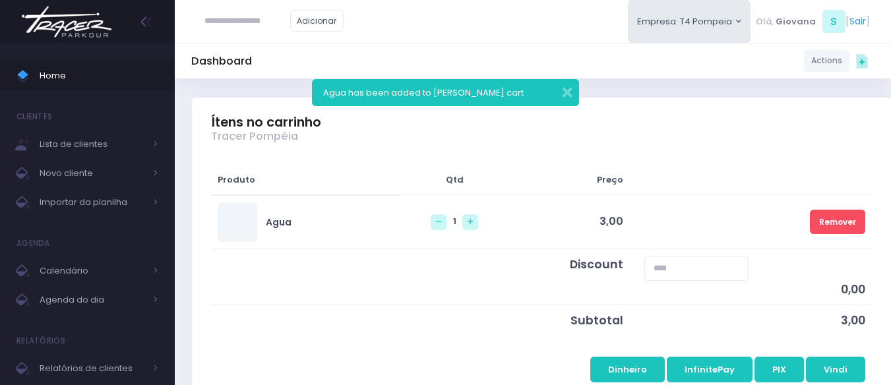
scroll to position [198, 0]
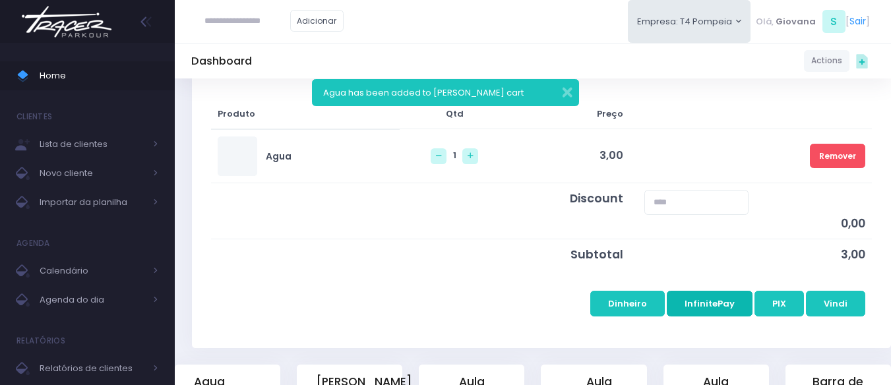
drag, startPoint x: 727, startPoint y: 305, endPoint x: 573, endPoint y: 332, distance: 156.5
click at [573, 332] on div "Produto Qtd Preço Agua" at bounding box center [541, 215] width 699 height 267
click at [779, 301] on button "PIX" at bounding box center [778, 303] width 49 height 25
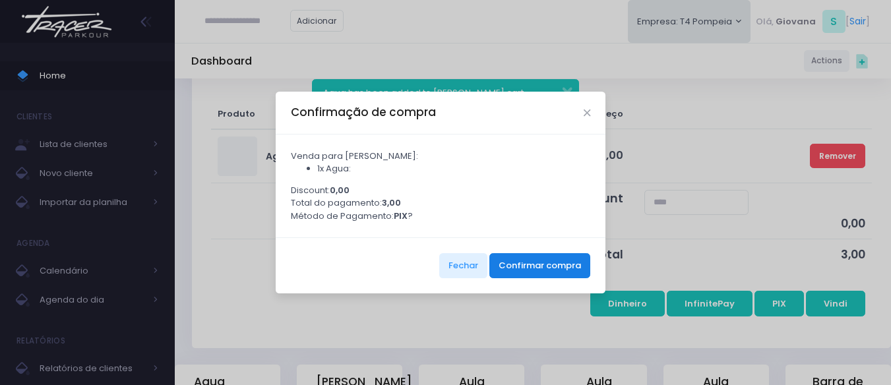
click at [524, 271] on button "Confirmar compra" at bounding box center [539, 265] width 101 height 25
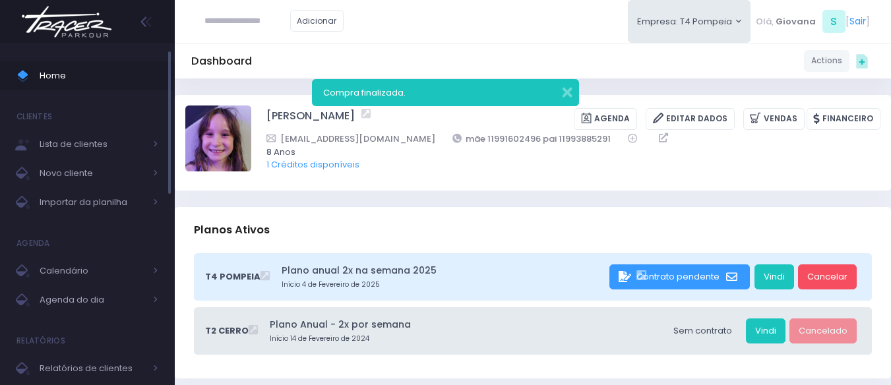
click at [100, 78] on span "Home" at bounding box center [99, 75] width 119 height 17
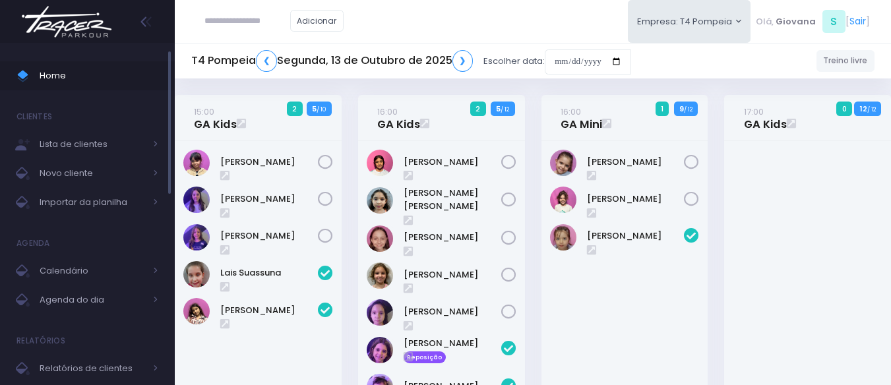
click at [78, 74] on span "Home" at bounding box center [99, 75] width 119 height 17
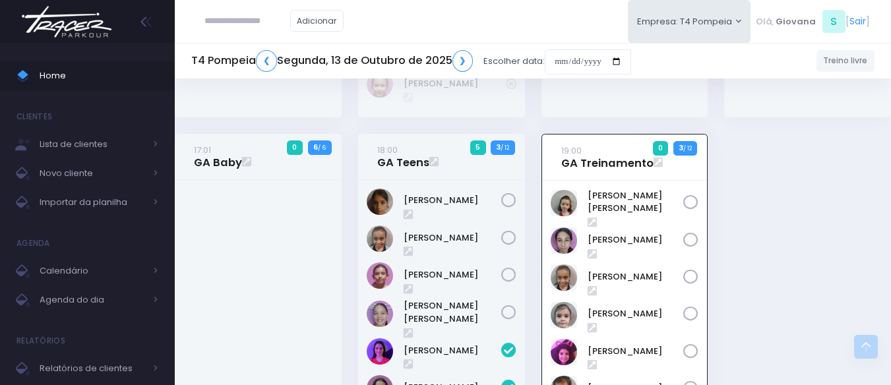
scroll to position [561, 0]
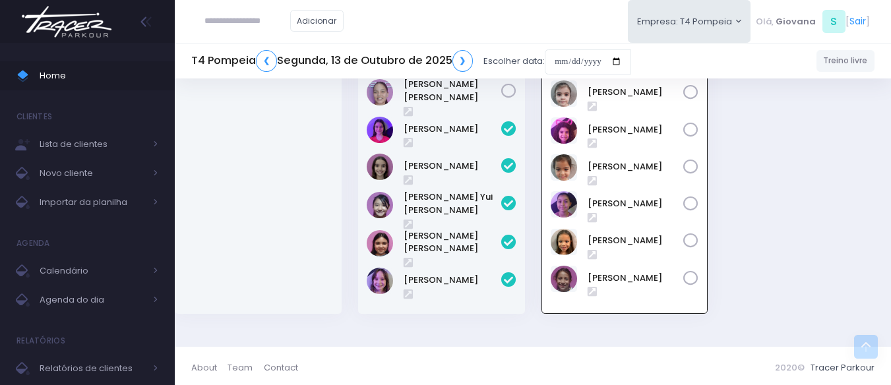
click at [74, 84] on link "Home" at bounding box center [87, 75] width 175 height 29
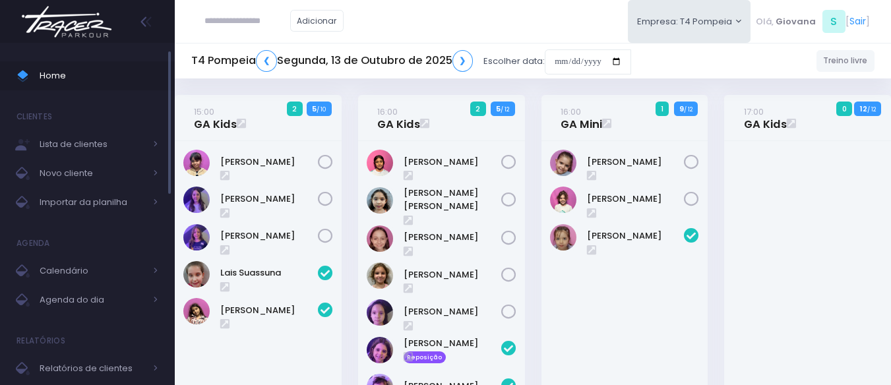
click at [54, 76] on span "Home" at bounding box center [99, 75] width 119 height 17
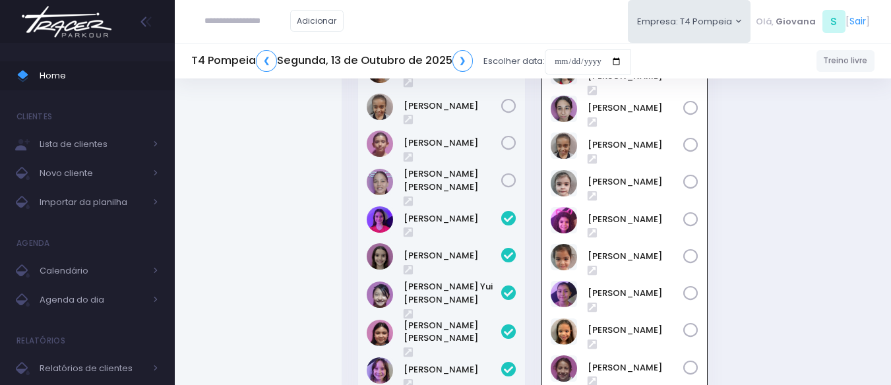
scroll to position [471, 0]
click at [71, 71] on span "Home" at bounding box center [99, 75] width 119 height 17
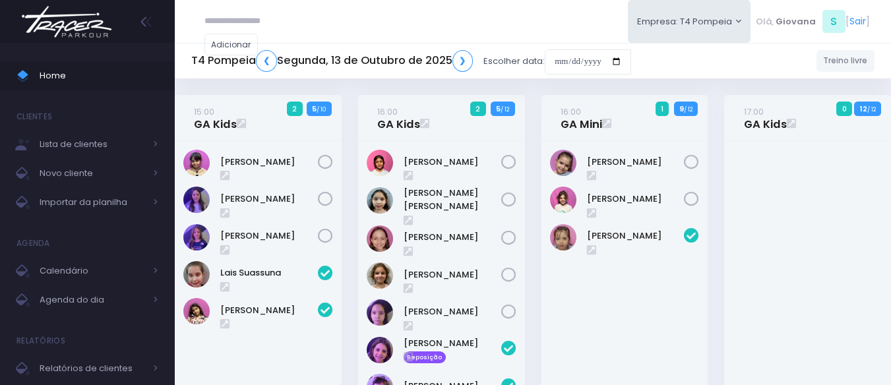
scroll to position [471, 0]
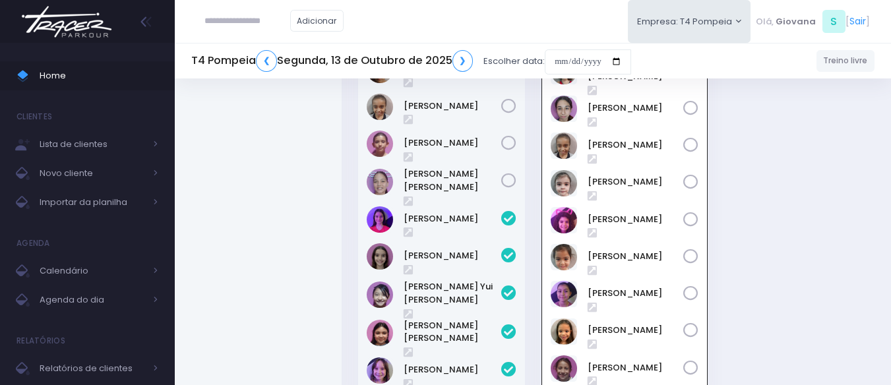
click at [239, 15] on input "text" at bounding box center [247, 21] width 86 height 25
type input "**********"
click input "submit" at bounding box center [0, 0] width 0 height 0
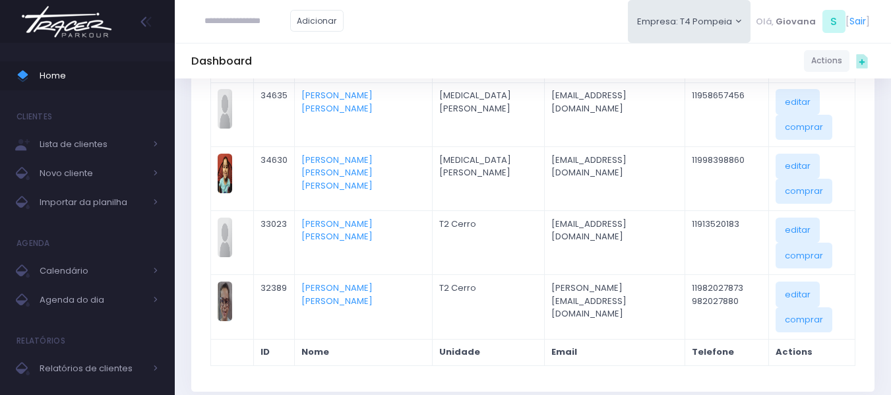
scroll to position [264, 0]
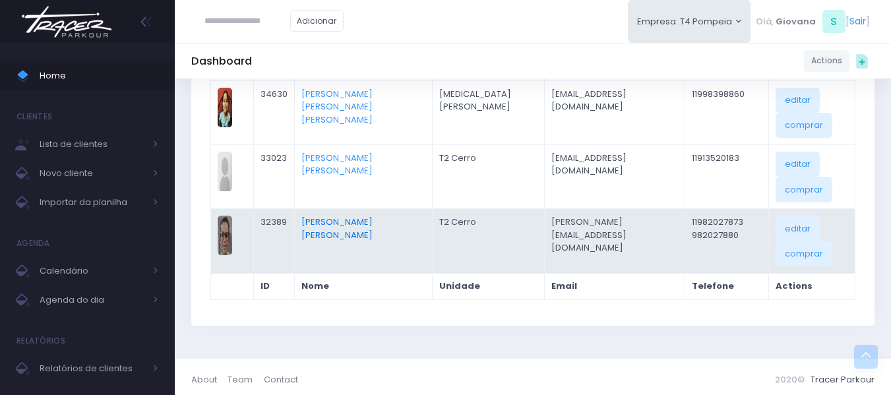
click at [357, 226] on link "Maria Luiza Silva De Oliveira" at bounding box center [336, 229] width 71 height 26
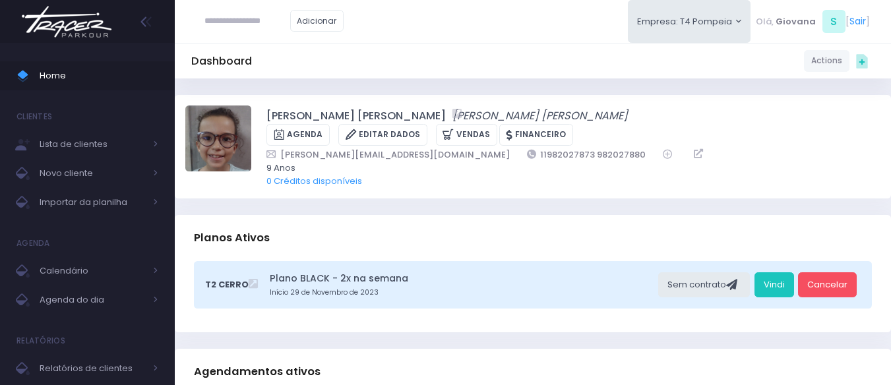
click at [572, 215] on div "Planos Ativos" at bounding box center [533, 238] width 716 height 46
click at [220, 20] on input "text" at bounding box center [247, 21] width 86 height 25
paste input "**********"
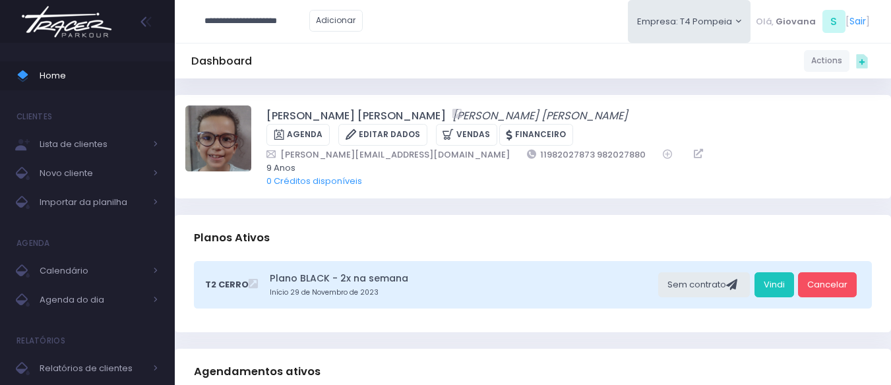
type input "**********"
click input "submit" at bounding box center [0, 0] width 0 height 0
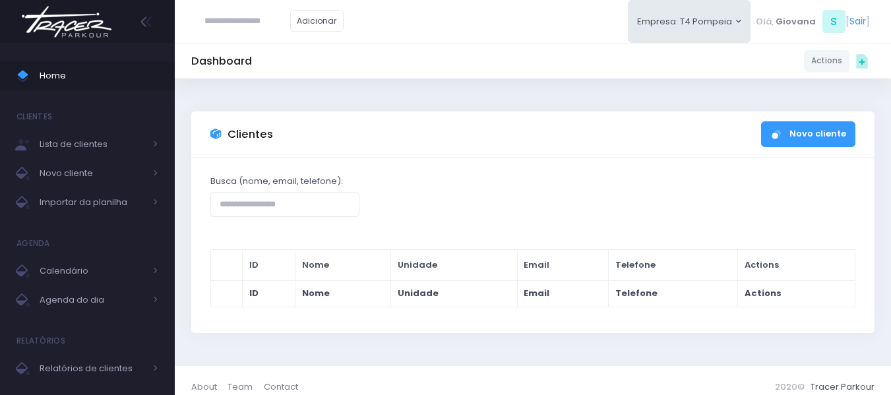
paste input "**********"
type input "**********"
click input "submit" at bounding box center [0, 0] width 0 height 0
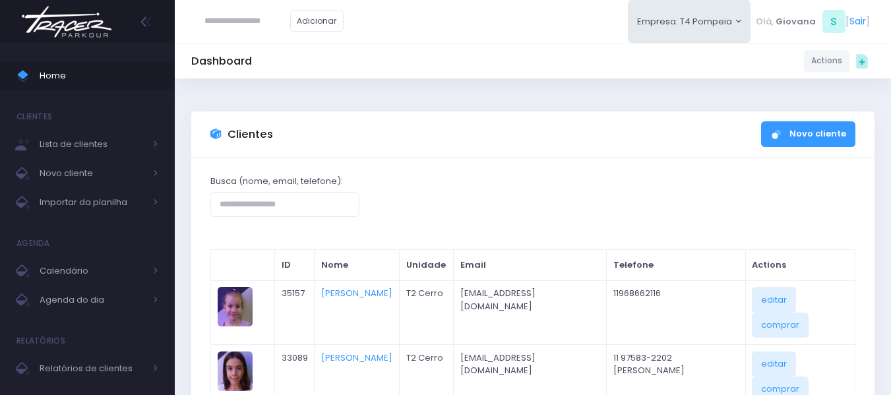
scroll to position [66, 0]
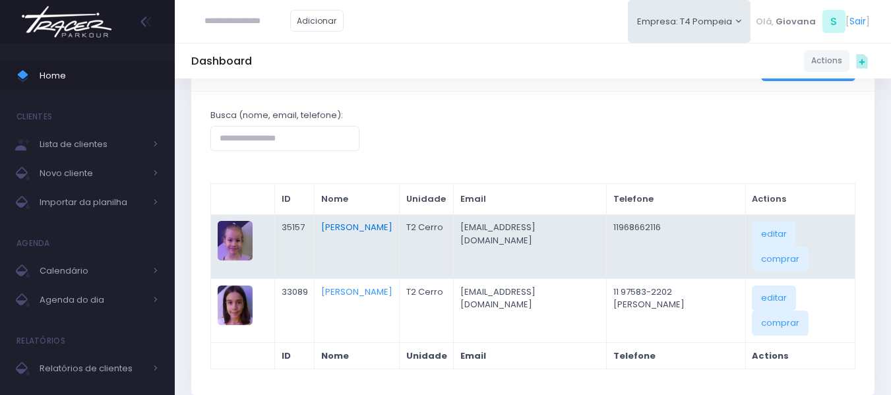
click at [378, 226] on link "[PERSON_NAME]" at bounding box center [356, 227] width 71 height 13
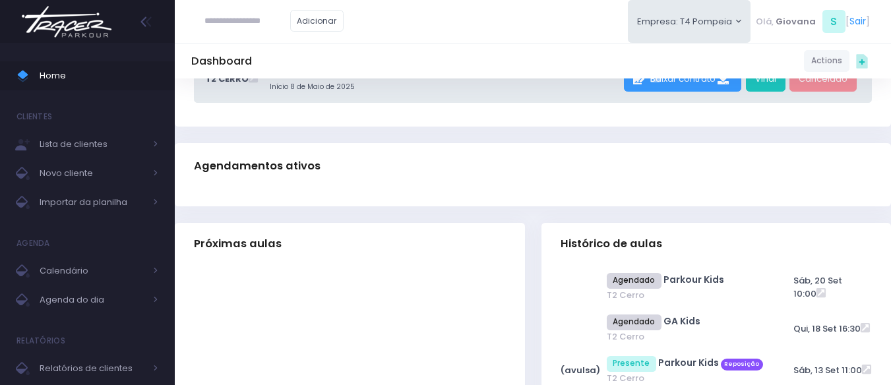
scroll to position [330, 0]
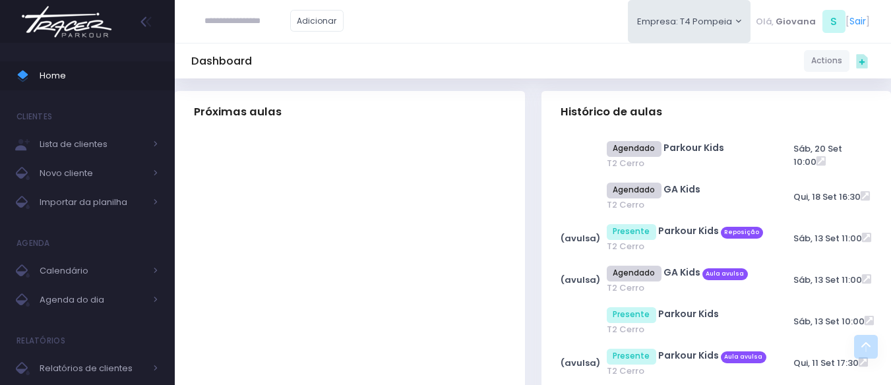
paste input "**********"
type input "**********"
click input "submit" at bounding box center [0, 0] width 0 height 0
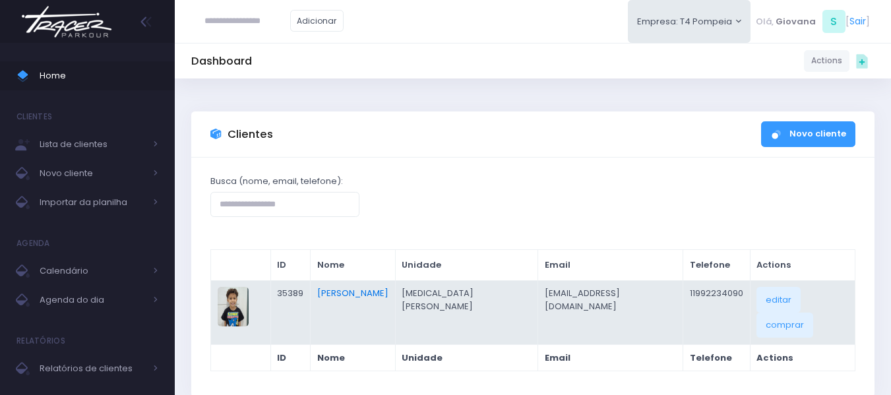
drag, startPoint x: 418, startPoint y: 305, endPoint x: 414, endPoint y: 295, distance: 10.7
click at [396, 301] on td "[PERSON_NAME]" at bounding box center [353, 312] width 85 height 64
click at [388, 289] on link "[PERSON_NAME]" at bounding box center [352, 293] width 71 height 13
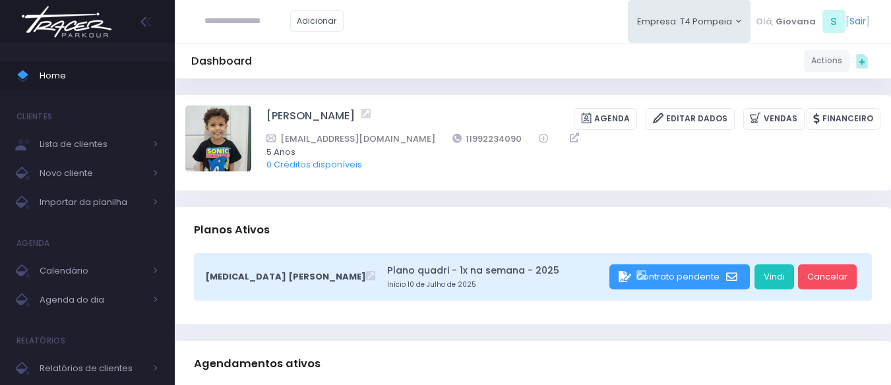
click at [240, 19] on input "text" at bounding box center [247, 21] width 86 height 25
type input "**********"
click input "submit" at bounding box center [0, 0] width 0 height 0
type input "**********"
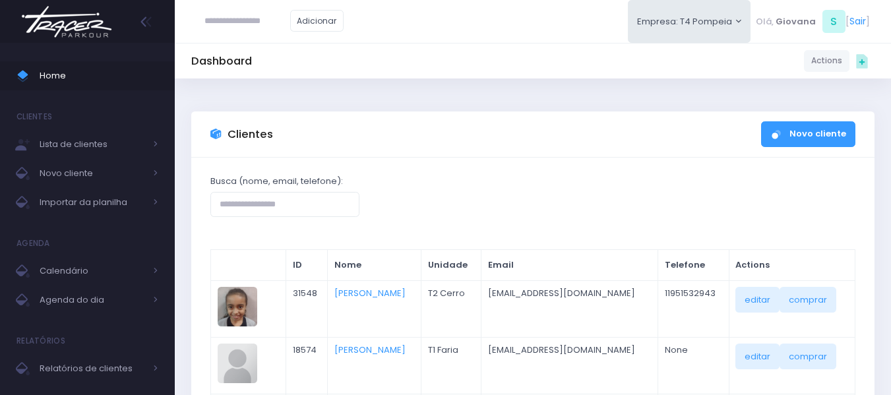
scroll to position [127, 0]
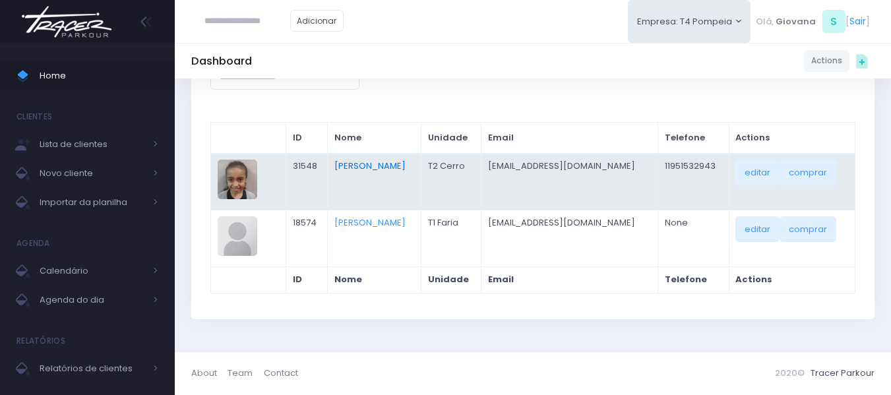
click at [375, 161] on link "[PERSON_NAME]" at bounding box center [369, 166] width 71 height 13
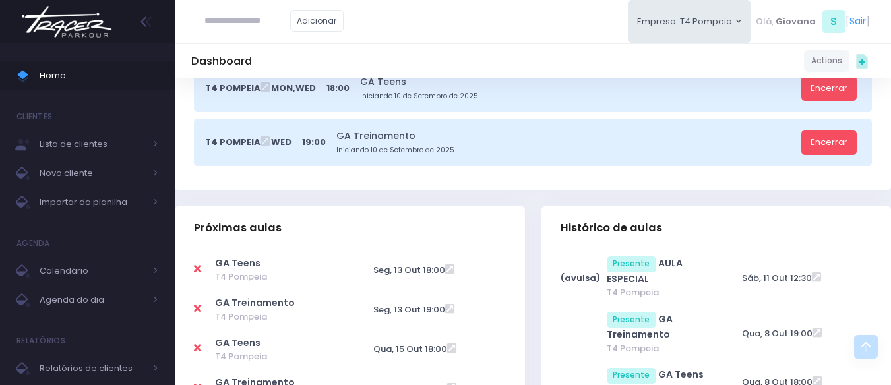
scroll to position [725, 0]
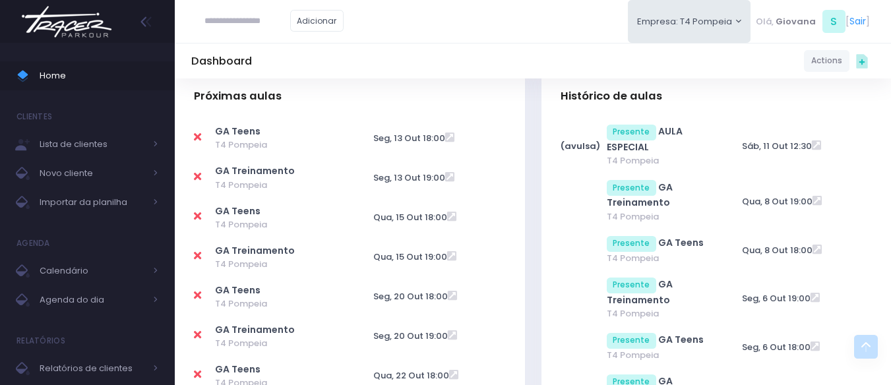
click at [198, 215] on icon at bounding box center [197, 216] width 7 height 11
type input "**********"
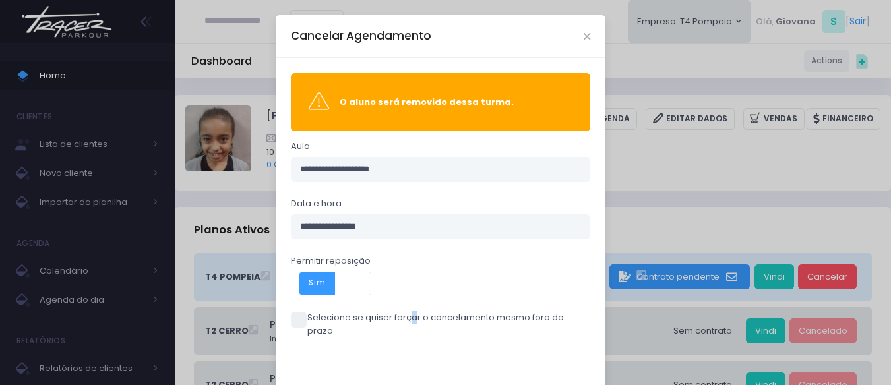
click at [317, 316] on label "Selecione se quiser forçar o cancelamento mesmo fora do prazo" at bounding box center [441, 324] width 300 height 26
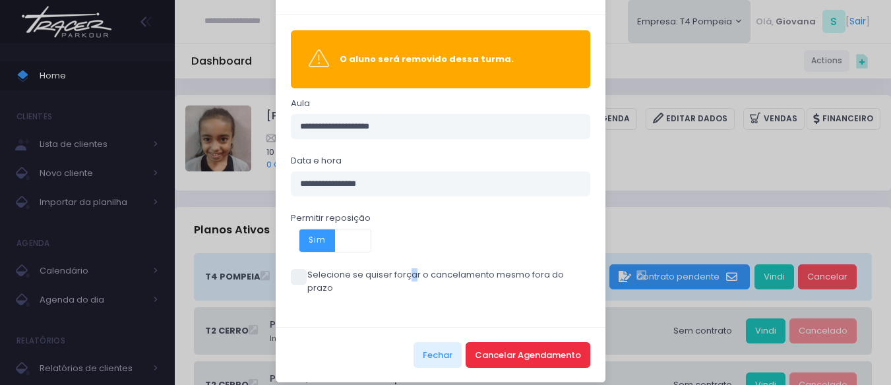
click at [553, 342] on button "Cancelar Agendamento" at bounding box center [528, 354] width 125 height 25
